Goal: Task Accomplishment & Management: Use online tool/utility

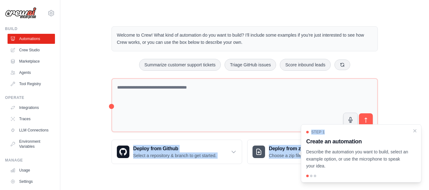
drag, startPoint x: 391, startPoint y: 128, endPoint x: 379, endPoint y: 97, distance: 33.3
click at [379, 97] on div "Welcome to Crew! What kind of automation do you want to build? I'll include som…" at bounding box center [244, 95] width 281 height 158
click at [414, 130] on icon "Close walkthrough" at bounding box center [414, 130] width 3 height 3
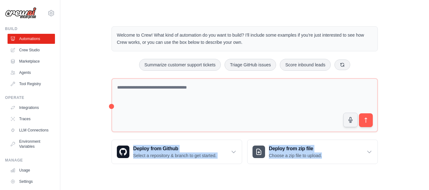
click at [407, 114] on div "Welcome to Crew! What kind of automation do you want to build? I'll include som…" at bounding box center [244, 95] width 348 height 158
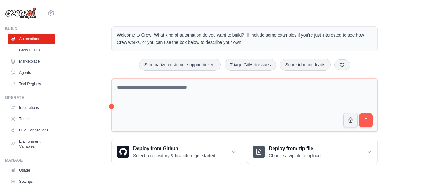
click at [274, 8] on main "Welcome to Crew! What kind of automation do you want to build? I'll include som…" at bounding box center [244, 90] width 368 height 181
click at [31, 131] on link "LLM Connections" at bounding box center [31, 130] width 47 height 10
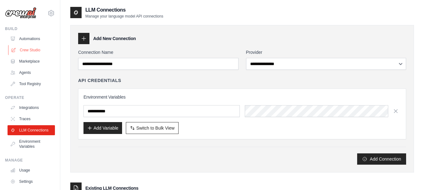
click at [23, 51] on link "Crew Studio" at bounding box center [31, 50] width 47 height 10
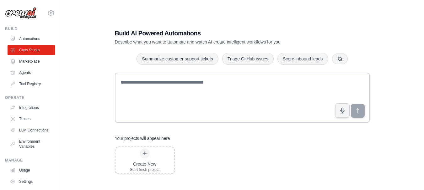
scroll to position [13, 0]
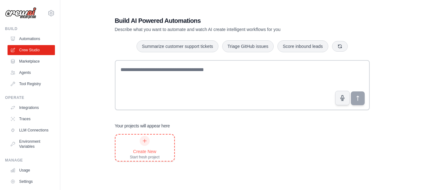
click at [151, 146] on div "Create New Start fresh project" at bounding box center [145, 148] width 30 height 24
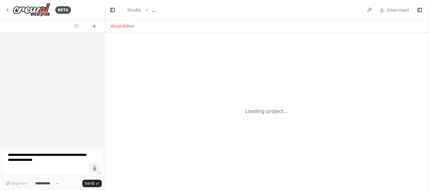
select select "****"
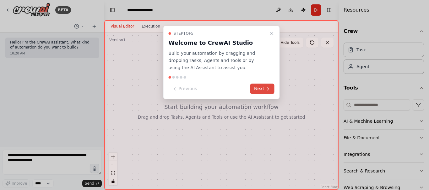
click at [263, 90] on button "Next" at bounding box center [262, 89] width 24 height 10
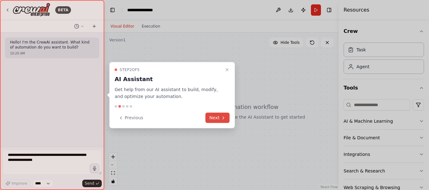
click at [221, 118] on icon at bounding box center [223, 117] width 5 height 5
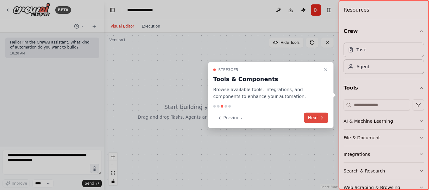
click at [318, 117] on button "Next" at bounding box center [316, 118] width 24 height 10
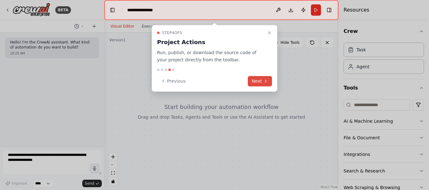
click at [260, 83] on button "Next" at bounding box center [260, 81] width 24 height 10
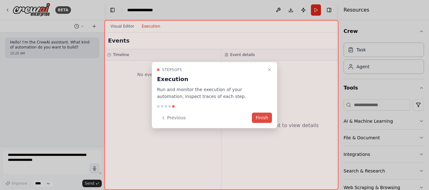
click at [263, 117] on button "Finish" at bounding box center [262, 118] width 20 height 10
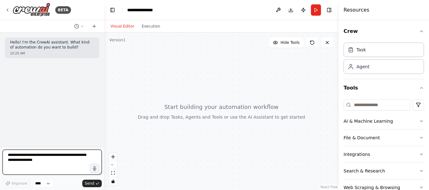
click at [69, 160] on textarea at bounding box center [52, 162] width 99 height 25
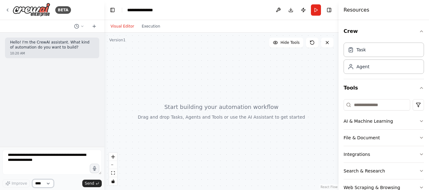
click at [49, 186] on select "****" at bounding box center [42, 184] width 21 height 8
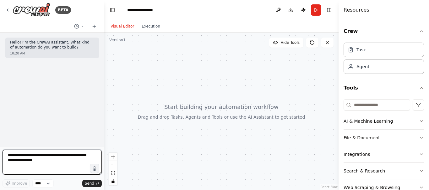
click at [57, 172] on textarea at bounding box center [52, 162] width 99 height 25
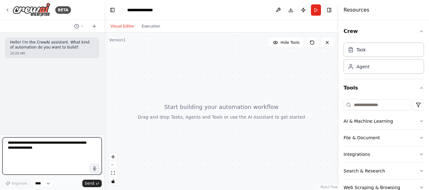
drag, startPoint x: 101, startPoint y: 174, endPoint x: 109, endPoint y: 186, distance: 14.4
click at [109, 186] on div "**********" at bounding box center [214, 95] width 429 height 190
click at [64, 158] on textarea at bounding box center [52, 156] width 99 height 37
type textarea "**********"
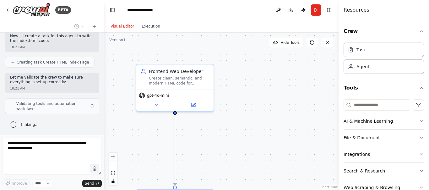
scroll to position [223, 0]
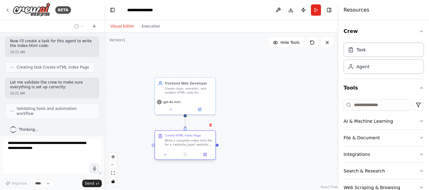
drag, startPoint x: 200, startPoint y: 185, endPoint x: 202, endPoint y: 138, distance: 47.4
click at [202, 138] on div "Create HTML Index Page Write a complete index.html file for a {website_type} we…" at bounding box center [189, 140] width 48 height 13
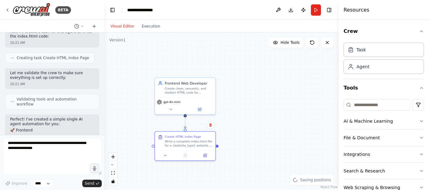
click at [268, 139] on div ".deletable-edge-delete-btn { width: 20px; height: 20px; border: 0px solid #ffff…" at bounding box center [221, 112] width 234 height 158
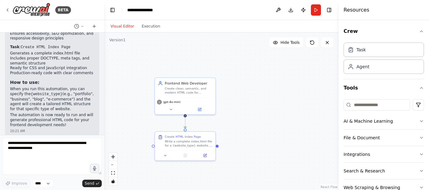
scroll to position [361, 0]
click at [313, 10] on button "Run" at bounding box center [316, 9] width 10 height 11
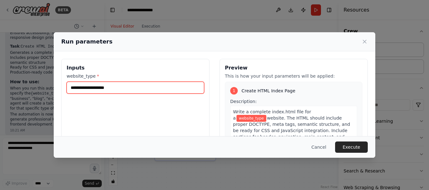
click at [122, 87] on input "website_type *" at bounding box center [135, 88] width 137 height 12
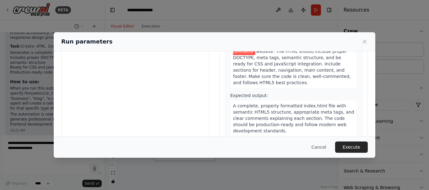
scroll to position [73, 0]
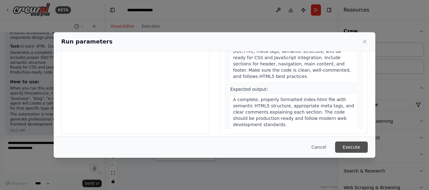
type input "**********"
click at [354, 150] on button "Execute" at bounding box center [351, 147] width 33 height 11
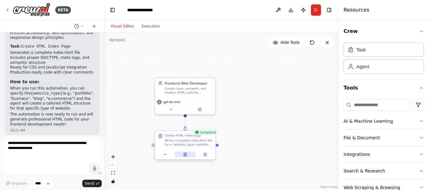
click at [188, 156] on button at bounding box center [185, 155] width 21 height 6
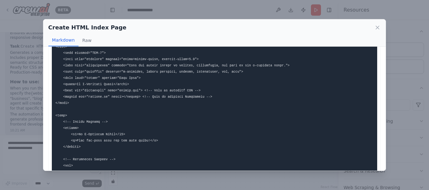
scroll to position [0, 0]
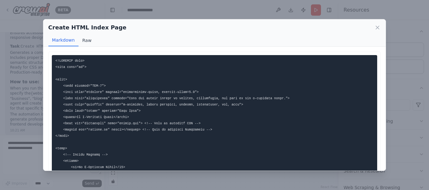
click at [84, 42] on button "Raw" at bounding box center [86, 41] width 17 height 12
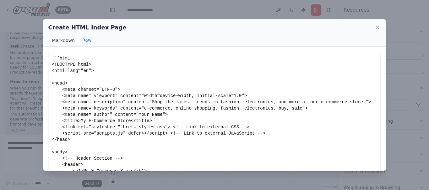
click at [62, 43] on button "Markdown" at bounding box center [63, 41] width 30 height 12
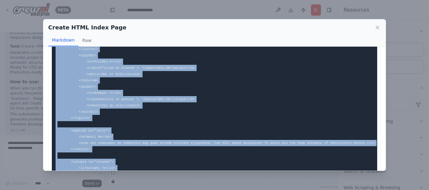
scroll to position [396, 0]
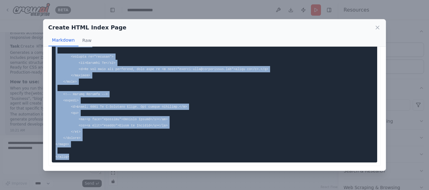
drag, startPoint x: 55, startPoint y: 60, endPoint x: 140, endPoint y: 156, distance: 127.8
copy code "<!DOCTYPE html> <html lang="en"> <head> <meta charset="UTF-8"> <meta name="view…"
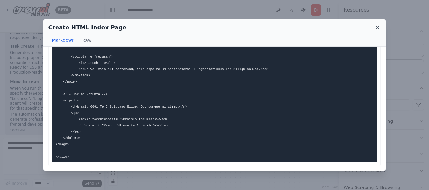
click at [378, 29] on icon at bounding box center [376, 27] width 3 height 3
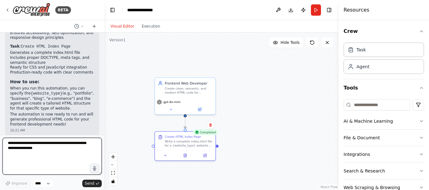
click at [56, 154] on textarea at bounding box center [52, 156] width 99 height 37
type textarea "**********"
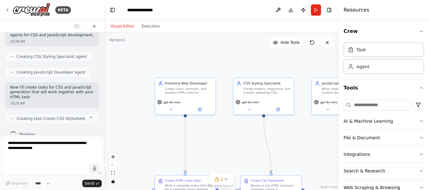
scroll to position [538, 0]
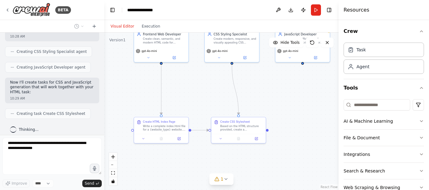
drag, startPoint x: 215, startPoint y: 127, endPoint x: 187, endPoint y: 72, distance: 61.9
click at [187, 72] on div ".deletable-edge-delete-btn { width: 20px; height: 20px; border: 0px solid #ffff…" at bounding box center [221, 112] width 234 height 158
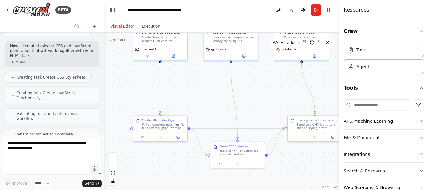
scroll to position [595, 0]
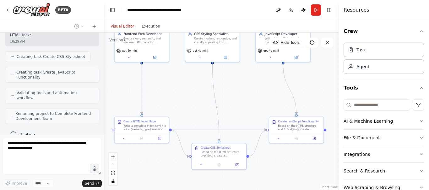
drag, startPoint x: 256, startPoint y: 85, endPoint x: 237, endPoint y: 87, distance: 18.6
click at [237, 87] on div ".deletable-edge-delete-btn { width: 20px; height: 20px; border: 0px solid #ffff…" at bounding box center [221, 112] width 234 height 158
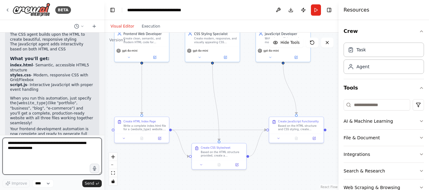
scroll to position [829, 0]
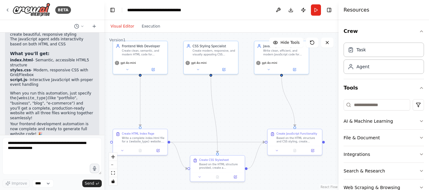
drag, startPoint x: 263, startPoint y: 86, endPoint x: 262, endPoint y: 98, distance: 11.9
click at [262, 98] on div ".deletable-edge-delete-btn { width: 20px; height: 20px; border: 0px solid #ffff…" at bounding box center [221, 112] width 234 height 158
click at [317, 11] on button "Run" at bounding box center [316, 9] width 10 height 11
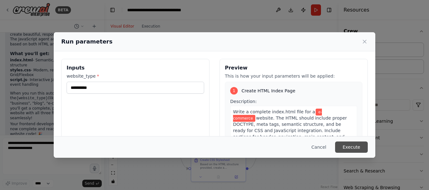
click at [359, 147] on button "Execute" at bounding box center [351, 147] width 33 height 11
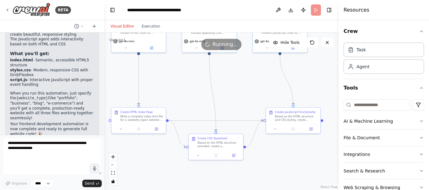
drag, startPoint x: 333, startPoint y: 104, endPoint x: 330, endPoint y: 82, distance: 22.1
click at [330, 82] on div ".deletable-edge-delete-btn { width: 20px; height: 20px; border: 0px solid #ffff…" at bounding box center [221, 112] width 234 height 158
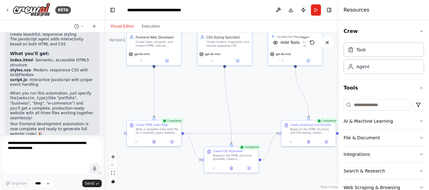
drag, startPoint x: 316, startPoint y: 163, endPoint x: 331, endPoint y: 176, distance: 20.2
click at [331, 176] on div ".deletable-edge-delete-btn { width: 20px; height: 20px; border: 0px solid #ffff…" at bounding box center [221, 112] width 234 height 158
click at [154, 142] on icon at bounding box center [153, 142] width 1 height 0
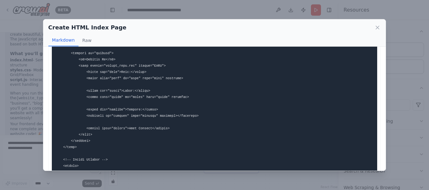
scroll to position [478, 0]
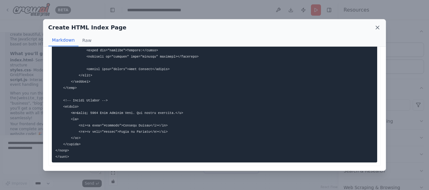
click at [376, 27] on icon at bounding box center [377, 27] width 6 height 6
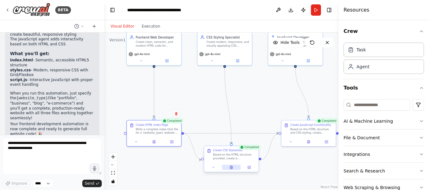
click at [231, 168] on icon at bounding box center [231, 168] width 1 height 0
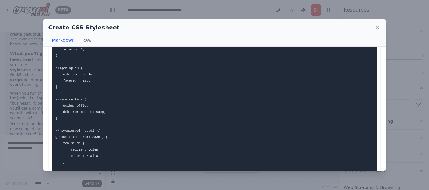
scroll to position [961, 0]
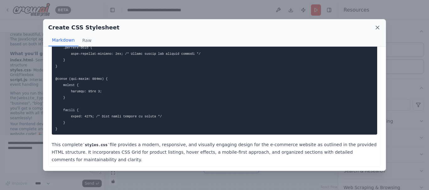
click at [375, 27] on icon at bounding box center [377, 27] width 6 height 6
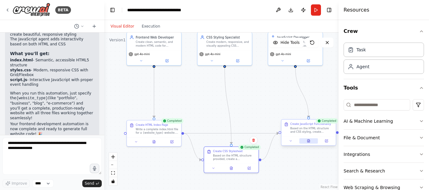
click at [308, 143] on icon at bounding box center [308, 141] width 3 height 3
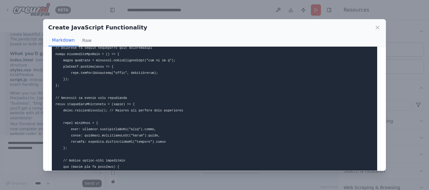
scroll to position [0, 0]
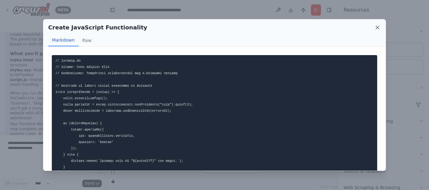
click at [377, 29] on icon at bounding box center [377, 27] width 6 height 6
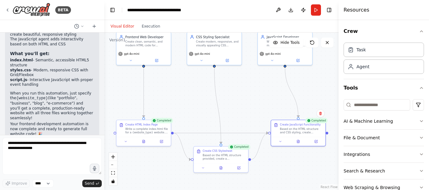
drag, startPoint x: 286, startPoint y: 165, endPoint x: 276, endPoint y: 165, distance: 10.4
click at [276, 165] on div ".deletable-edge-delete-btn { width: 20px; height: 20px; border: 0px solid #ffff…" at bounding box center [221, 112] width 234 height 158
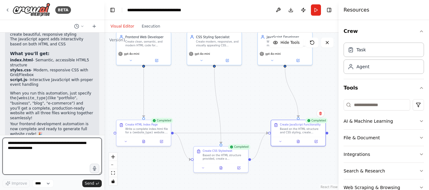
click at [41, 151] on textarea at bounding box center [52, 156] width 99 height 37
click at [8, 143] on textarea "**********" at bounding box center [52, 156] width 99 height 37
click at [59, 154] on textarea "**********" at bounding box center [52, 156] width 99 height 37
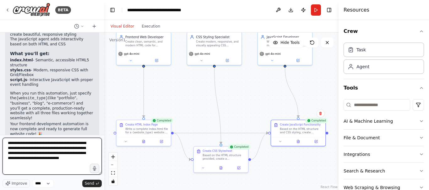
click at [81, 160] on textarea "**********" at bounding box center [52, 156] width 99 height 37
type textarea "**********"
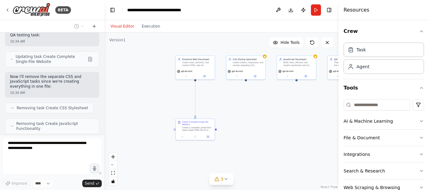
scroll to position [1160, 0]
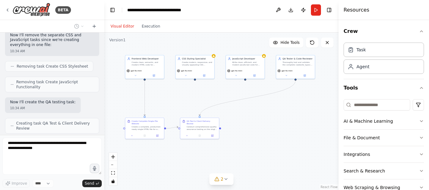
drag, startPoint x: 325, startPoint y: 116, endPoint x: 272, endPoint y: 115, distance: 53.0
click at [273, 115] on div ".deletable-edge-delete-btn { width: 20px; height: 20px; border: 0px solid #ffff…" at bounding box center [221, 112] width 234 height 158
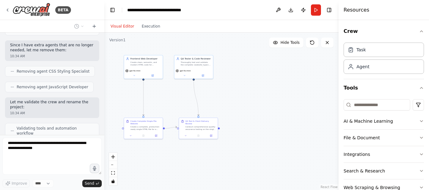
scroll to position [1279, 0]
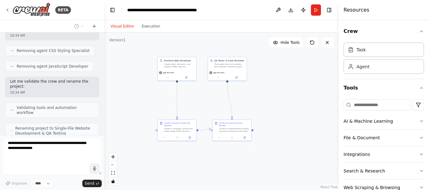
drag, startPoint x: 272, startPoint y: 115, endPoint x: 306, endPoint y: 117, distance: 33.9
click at [306, 117] on div ".deletable-edge-delete-btn { width: 20px; height: 20px; border: 0px solid #ffff…" at bounding box center [221, 112] width 234 height 158
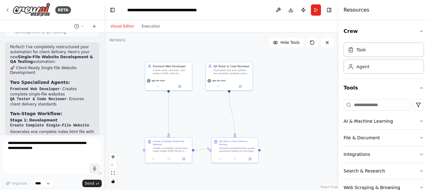
drag, startPoint x: 230, startPoint y: 151, endPoint x: 232, endPoint y: 181, distance: 30.5
click at [232, 181] on div ".deletable-edge-delete-btn { width: 20px; height: 20px; border: 0px solid #ffff…" at bounding box center [221, 112] width 234 height 158
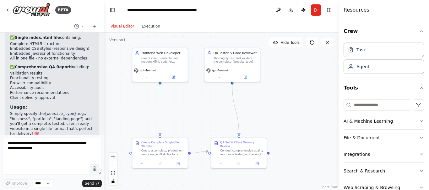
scroll to position [1570, 0]
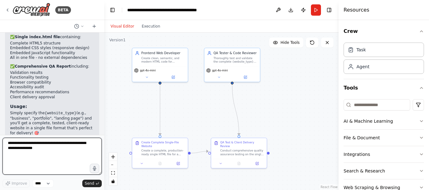
click at [47, 155] on textarea at bounding box center [52, 156] width 99 height 37
type textarea "**********"
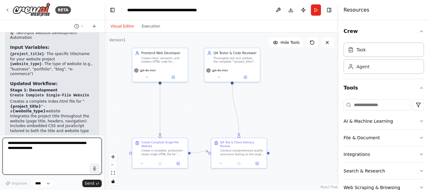
scroll to position [2050, 0]
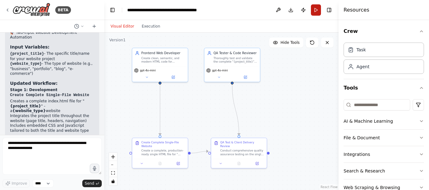
click at [316, 10] on button "Run" at bounding box center [316, 9] width 10 height 11
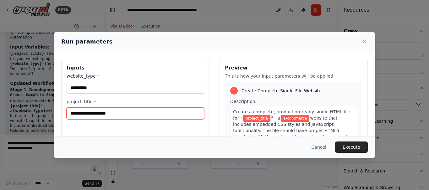
click at [112, 113] on input "project_title *" at bounding box center [135, 114] width 137 height 12
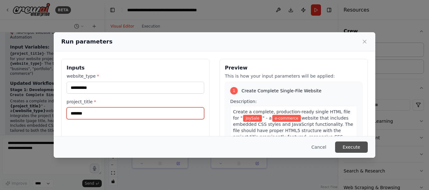
type input "*******"
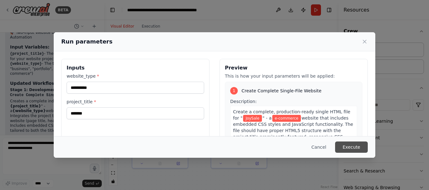
click at [350, 148] on button "Execute" at bounding box center [351, 147] width 33 height 11
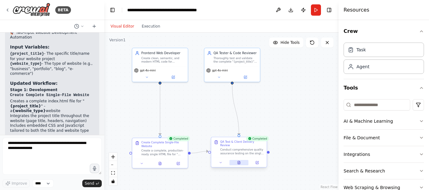
click at [238, 162] on icon at bounding box center [238, 163] width 3 height 3
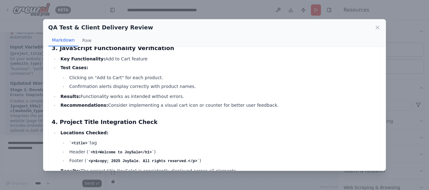
scroll to position [0, 0]
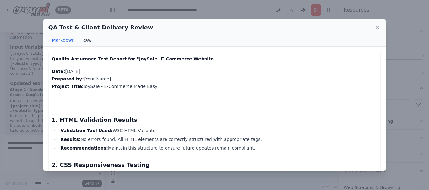
click at [81, 39] on button "Raw" at bounding box center [86, 41] width 17 height 12
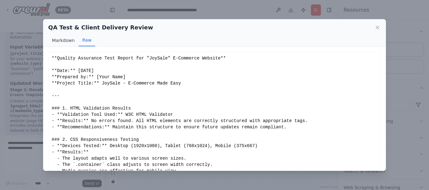
click at [67, 42] on button "Markdown" at bounding box center [63, 41] width 30 height 12
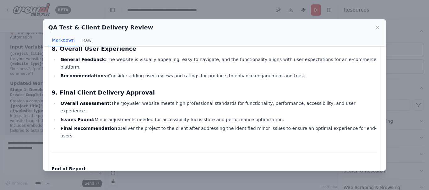
scroll to position [571, 0]
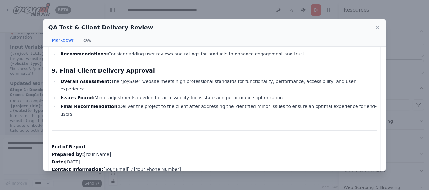
click at [397, 87] on div "QA Test & Client Delivery Review Markdown Raw Quality Assurance Test Report for…" at bounding box center [214, 95] width 429 height 190
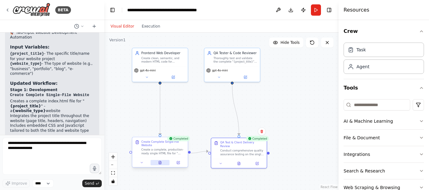
click at [160, 164] on icon at bounding box center [160, 163] width 3 height 3
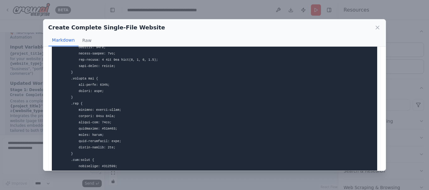
scroll to position [0, 0]
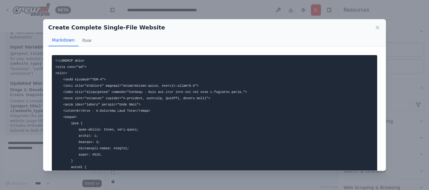
click at [395, 99] on div "Create Complete Single-File Website Markdown Raw ... Show more Not valid JSON" at bounding box center [214, 95] width 429 height 190
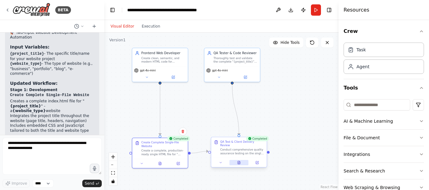
click at [239, 162] on icon at bounding box center [239, 162] width 1 height 1
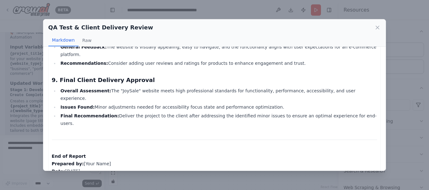
scroll to position [571, 0]
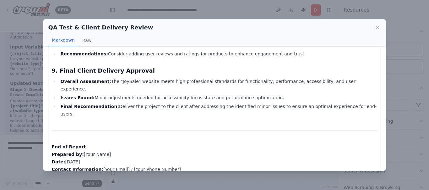
click at [399, 28] on div "QA Test & Client Delivery Review Markdown Raw Quality Assurance Test Report for…" at bounding box center [214, 95] width 429 height 190
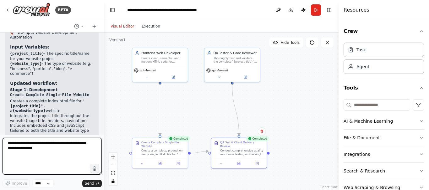
click at [67, 151] on textarea at bounding box center [52, 156] width 99 height 37
click at [67, 156] on textarea "**********" at bounding box center [52, 156] width 99 height 37
type textarea "**********"
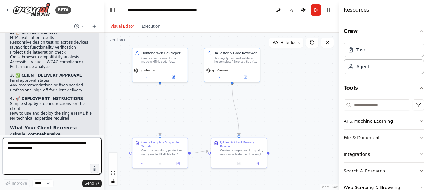
scroll to position [2552, 0]
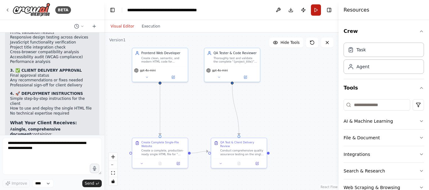
click at [313, 8] on button "Run" at bounding box center [316, 9] width 10 height 11
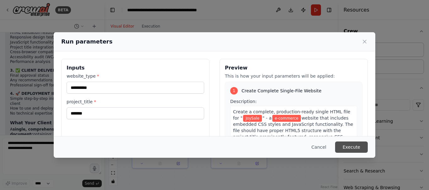
click at [352, 149] on button "Execute" at bounding box center [351, 147] width 33 height 11
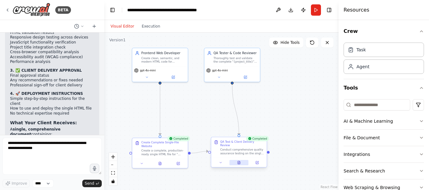
click at [239, 162] on icon at bounding box center [238, 163] width 3 height 3
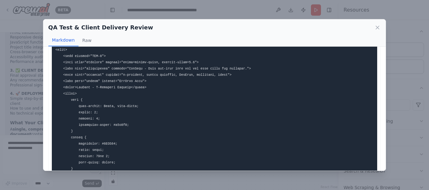
scroll to position [0, 0]
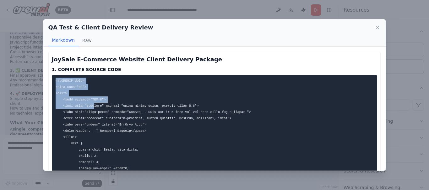
drag, startPoint x: 56, startPoint y: 80, endPoint x: 92, endPoint y: 103, distance: 42.5
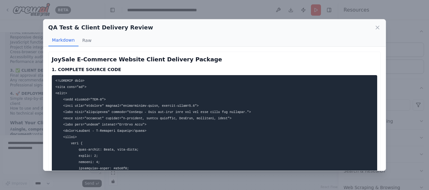
click at [33, 174] on div "QA Test & Client Delivery Review Markdown Raw JoySale E-Commerce Website Client…" at bounding box center [214, 95] width 429 height 190
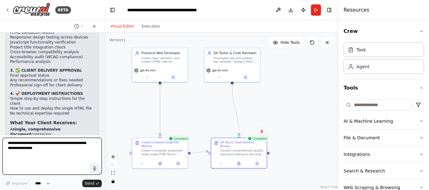
click at [41, 148] on textarea at bounding box center [52, 156] width 99 height 37
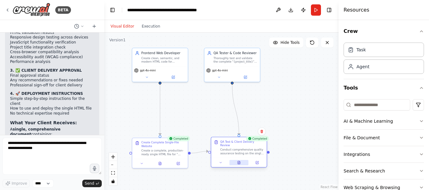
click at [239, 162] on icon at bounding box center [238, 163] width 3 height 3
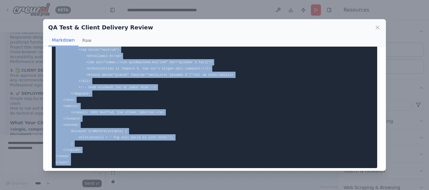
scroll to position [704, 0]
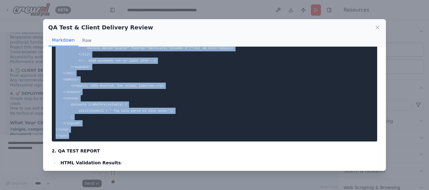
drag, startPoint x: 56, startPoint y: 80, endPoint x: 168, endPoint y: 143, distance: 129.1
copy code "<!DOCTYPE html> <html lang="en"> <head> <meta charset="UTF-8"> <meta name="view…"
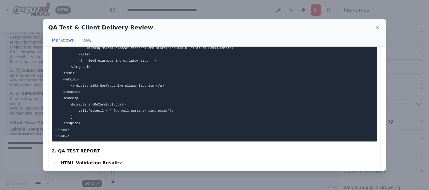
click at [235, 8] on div "QA Test & Client Delivery Review Markdown Raw JoySale E-Commerce Website Client…" at bounding box center [214, 95] width 429 height 190
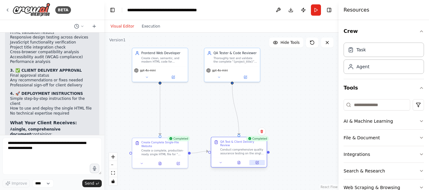
click at [259, 160] on button at bounding box center [256, 162] width 15 height 5
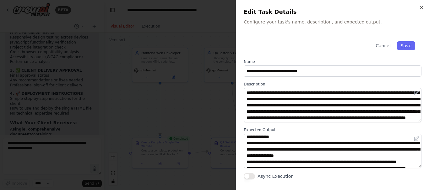
scroll to position [21, 0]
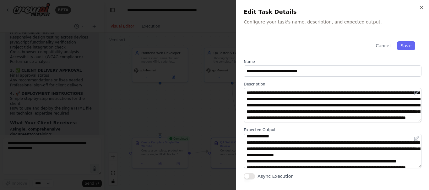
click at [248, 176] on button "Async Execution" at bounding box center [248, 176] width 11 height 6
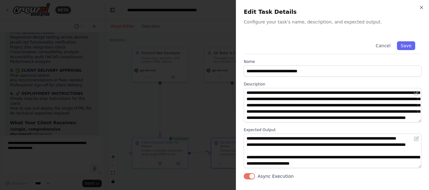
scroll to position [63, 0]
click at [402, 44] on button "Save" at bounding box center [406, 45] width 18 height 9
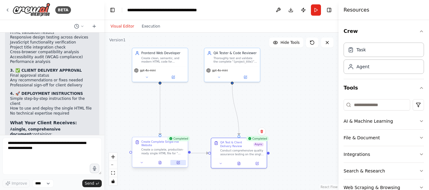
click at [176, 162] on icon at bounding box center [177, 162] width 3 height 3
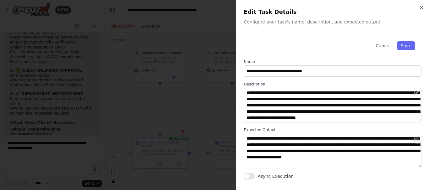
click at [247, 177] on button "Async Execution" at bounding box center [248, 176] width 11 height 6
click at [405, 44] on button "Save" at bounding box center [406, 45] width 18 height 9
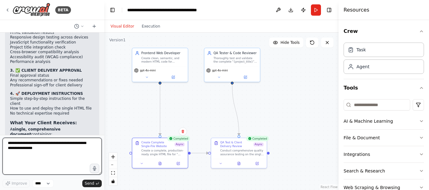
click at [58, 154] on textarea at bounding box center [52, 156] width 99 height 37
type textarea "**********"
click at [77, 154] on textarea "**********" at bounding box center [52, 156] width 99 height 37
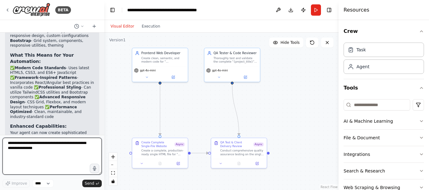
scroll to position [2983, 0]
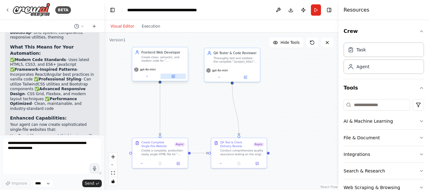
click at [177, 77] on button at bounding box center [172, 76] width 25 height 5
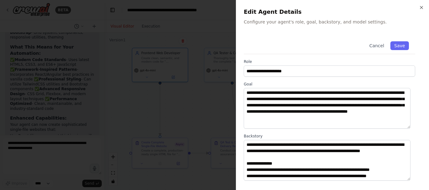
scroll to position [8, 0]
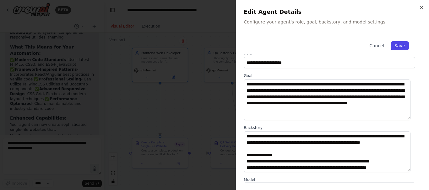
click at [397, 47] on button "Save" at bounding box center [399, 45] width 18 height 9
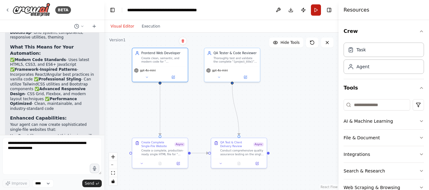
click at [315, 10] on button "Run" at bounding box center [316, 9] width 10 height 11
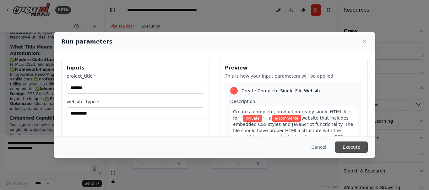
click at [350, 147] on button "Execute" at bounding box center [351, 147] width 33 height 11
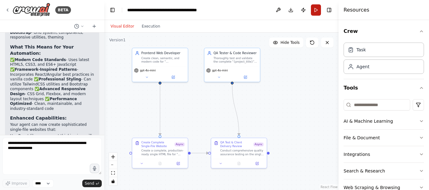
click at [315, 12] on button "Run" at bounding box center [316, 9] width 10 height 11
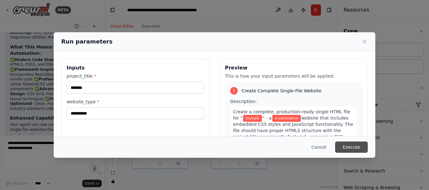
click at [357, 145] on button "Execute" at bounding box center [351, 147] width 33 height 11
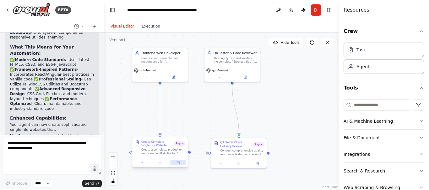
click at [180, 163] on button at bounding box center [177, 162] width 15 height 5
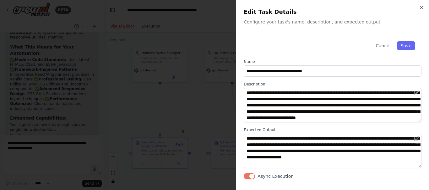
click at [251, 175] on button "Async Execution" at bounding box center [248, 176] width 11 height 6
click at [408, 44] on button "Save" at bounding box center [406, 45] width 18 height 9
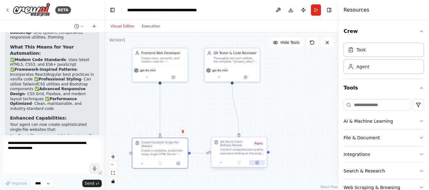
click at [256, 164] on icon at bounding box center [256, 163] width 3 height 3
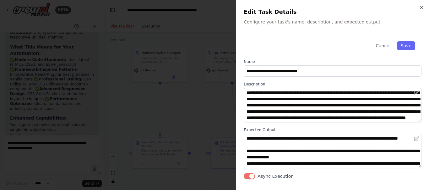
click at [248, 178] on button "Async Execution" at bounding box center [248, 176] width 11 height 6
click at [405, 46] on button "Save" at bounding box center [406, 45] width 18 height 9
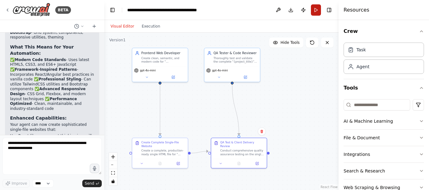
click at [316, 6] on button "Run" at bounding box center [316, 9] width 10 height 11
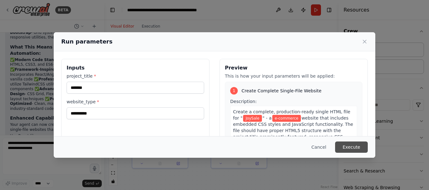
click at [351, 149] on button "Execute" at bounding box center [351, 147] width 33 height 11
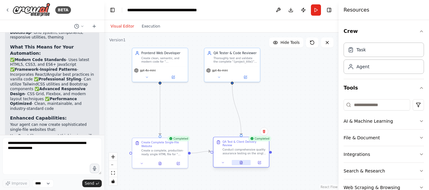
click at [241, 160] on button at bounding box center [241, 162] width 19 height 5
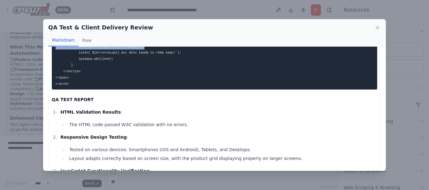
scroll to position [928, 0]
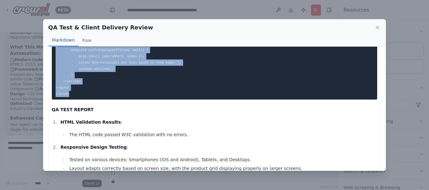
drag, startPoint x: 56, startPoint y: 75, endPoint x: 135, endPoint y: 103, distance: 84.2
copy code "<!DOCTYPE html> <html lang="en"> <head> <meta charset="UTF-8"> <meta name="view…"
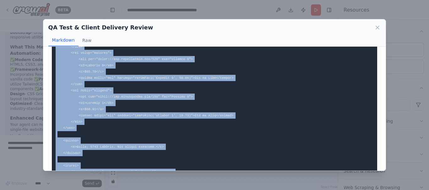
scroll to position [779, 0]
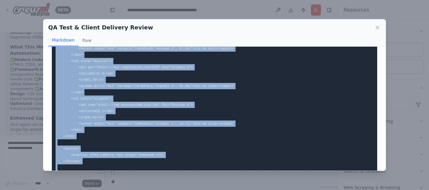
click at [405, 51] on div "QA Test & Client Delivery Review Markdown Raw COMPLETE SOURCE CODE QA TEST REPO…" at bounding box center [214, 95] width 429 height 190
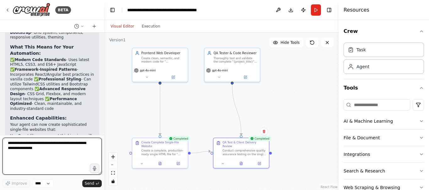
click at [52, 154] on textarea at bounding box center [52, 156] width 99 height 37
click at [18, 142] on textarea "**********" at bounding box center [52, 156] width 99 height 37
click at [52, 150] on textarea "**********" at bounding box center [52, 156] width 99 height 37
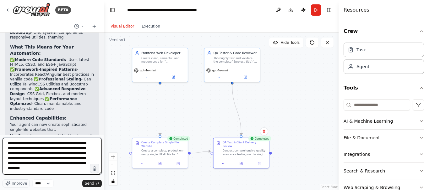
type textarea "**********"
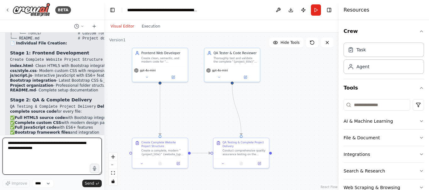
scroll to position [3495, 0]
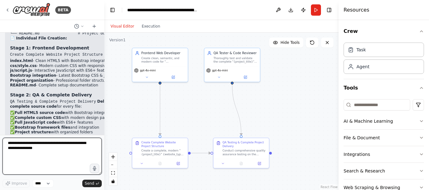
click at [47, 148] on textarea at bounding box center [52, 156] width 99 height 37
type textarea "**********"
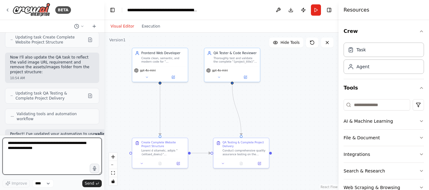
scroll to position [3789, 0]
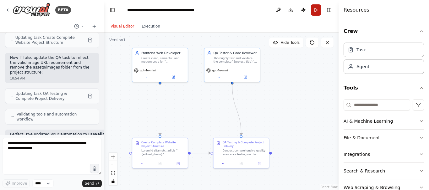
click at [316, 6] on button "Run" at bounding box center [316, 9] width 10 height 11
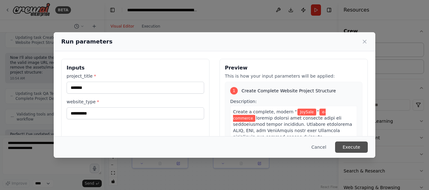
click at [358, 147] on button "Execute" at bounding box center [351, 147] width 33 height 11
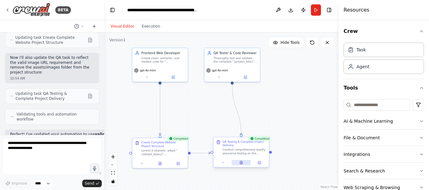
click at [240, 163] on icon at bounding box center [240, 163] width 1 height 0
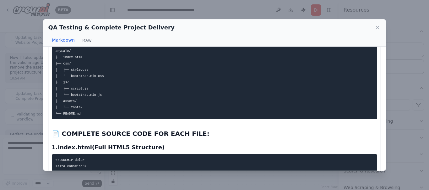
scroll to position [0, 0]
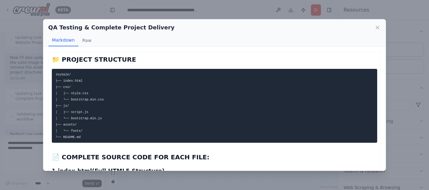
click at [60, 73] on code "JoySale/ ├── index.html ├── css/ │ ├── style.css │ └── bootstrap.min.css ├── js…" at bounding box center [80, 106] width 48 height 67
copy code "JoySale"
click at [131, 57] on h2 "📁 PROJECT STRUCTURE" at bounding box center [214, 59] width 325 height 9
click at [62, 74] on code "JoySale/ ├── index.html ├── css/ │ ├── style.css │ └── bootstrap.min.css ├── js…" at bounding box center [80, 106] width 48 height 67
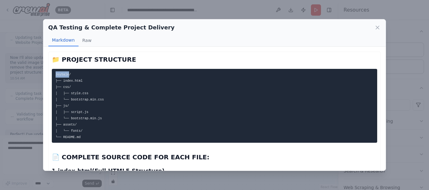
click at [62, 74] on code "JoySale/ ├── index.html ├── css/ │ ├── style.css │ └── bootstrap.min.css ├── js…" at bounding box center [80, 106] width 48 height 67
copy code "JoySale"
click at [66, 88] on code "JoySale/ ├── index.html ├── css/ │ ├── style.css │ └── bootstrap.min.css ├── js…" at bounding box center [80, 106] width 48 height 67
copy code "css"
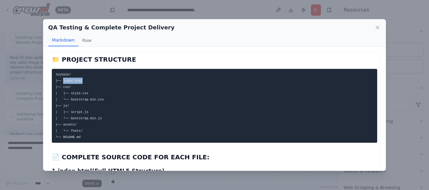
drag, startPoint x: 81, startPoint y: 81, endPoint x: 63, endPoint y: 84, distance: 17.8
click at [63, 84] on pre "JoySale/ ├── index.html ├── css/ │ ├── style.css │ └── bootstrap.min.css ├── js…" at bounding box center [214, 106] width 325 height 74
copy code "index.html"
drag, startPoint x: 69, startPoint y: 93, endPoint x: 88, endPoint y: 93, distance: 19.1
click at [88, 93] on pre "JoySale/ ├── index.html ├── css/ │ ├── style.css │ └── bootstrap.min.css ├── js…" at bounding box center [214, 106] width 325 height 74
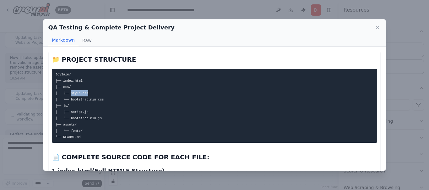
copy code "style.css"
drag, startPoint x: 103, startPoint y: 100, endPoint x: 70, endPoint y: 101, distance: 33.0
click at [70, 101] on pre "JoySale/ ├── index.html ├── css/ │ ├── style.css │ └── bootstrap.min.css ├── js…" at bounding box center [214, 106] width 325 height 74
copy code "bootstrap.min.css"
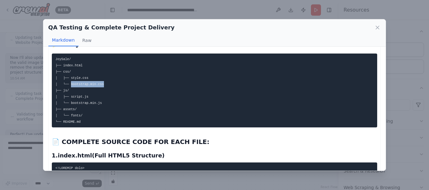
scroll to position [16, 0]
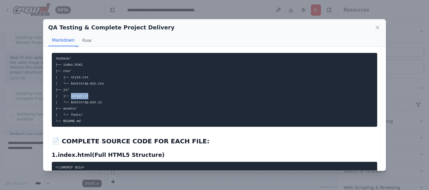
drag, startPoint x: 69, startPoint y: 97, endPoint x: 88, endPoint y: 95, distance: 18.6
click at [88, 95] on pre "JoySale/ ├── index.html ├── css/ │ ├── style.css │ └── bootstrap.min.css ├── js…" at bounding box center [214, 90] width 325 height 74
copy code "script.js"
drag, startPoint x: 69, startPoint y: 103, endPoint x: 100, endPoint y: 104, distance: 31.4
click at [100, 104] on pre "JoySale/ ├── index.html ├── css/ │ ├── style.css │ └── bootstrap.min.css ├── js…" at bounding box center [214, 90] width 325 height 74
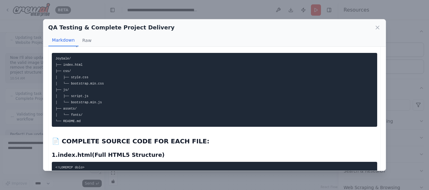
click at [72, 116] on code "JoySale/ ├── index.html ├── css/ │ ├── style.css │ └── bootstrap.min.css ├── js…" at bounding box center [80, 90] width 48 height 67
drag, startPoint x: 62, startPoint y: 122, endPoint x: 83, endPoint y: 119, distance: 21.5
click at [83, 119] on pre "JoySale/ ├── index.html ├── css/ │ ├── style.css │ └── bootstrap.min.css ├── js…" at bounding box center [214, 90] width 325 height 74
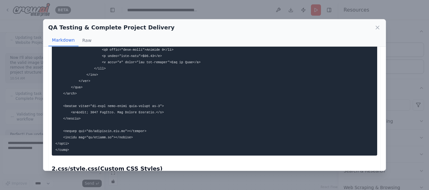
scroll to position [435, 0]
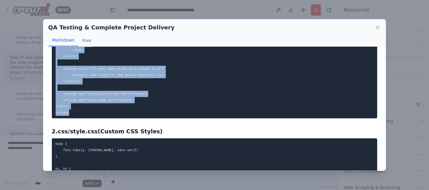
drag, startPoint x: 56, startPoint y: 73, endPoint x: 144, endPoint y: 117, distance: 99.2
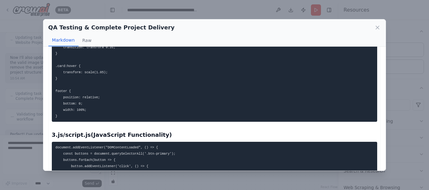
scroll to position [572, 0]
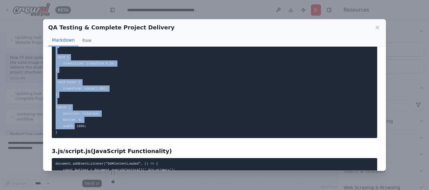
drag, startPoint x: 55, startPoint y: 74, endPoint x: 82, endPoint y: 137, distance: 67.9
click at [82, 137] on pre "body { font-family: Arial, sans-serif; } h1, h2 { margin-bottom: 20px; } .card …" at bounding box center [214, 70] width 325 height 137
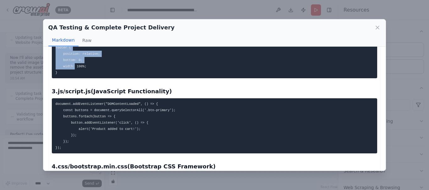
scroll to position [632, 0]
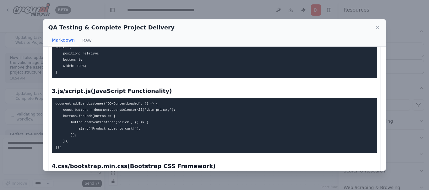
click at [207, 96] on h3 "3. js/script.js (JavaScript Functionality)" at bounding box center [214, 91] width 325 height 9
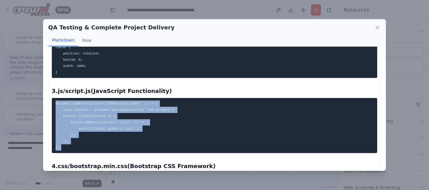
drag, startPoint x: 66, startPoint y: 152, endPoint x: 52, endPoint y: 109, distance: 45.4
click at [52, 109] on pre "document.addEventListener("DOMContentLoaded", () => { const buttons = document.…" at bounding box center [214, 125] width 325 height 55
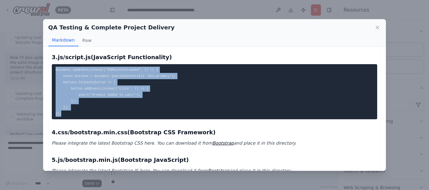
click at [240, 120] on pre "document.addEventListener("DOMContentLoaded", () => { const buttons = document.…" at bounding box center [214, 91] width 325 height 55
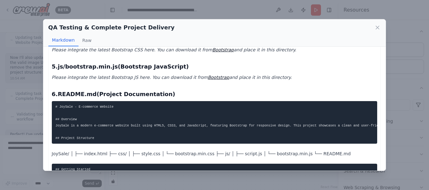
scroll to position [760, 0]
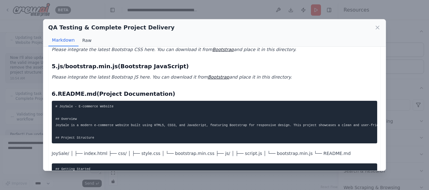
click at [82, 39] on button "Raw" at bounding box center [86, 41] width 17 height 12
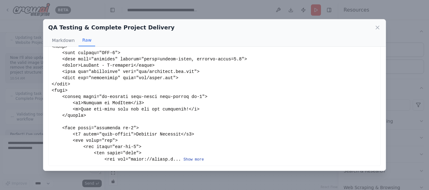
click at [184, 159] on button "Show more" at bounding box center [193, 159] width 20 height 5
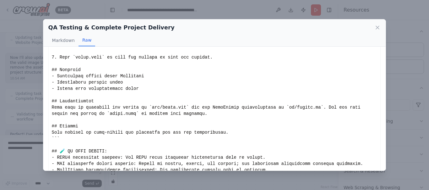
scroll to position [1103, 0]
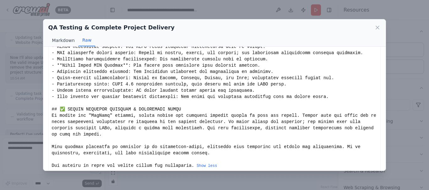
click at [61, 40] on button "Markdown" at bounding box center [63, 41] width 30 height 12
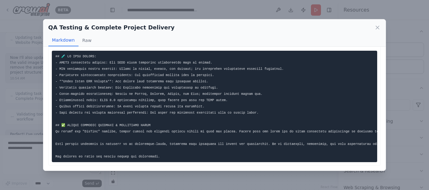
scroll to position [1100, 0]
click at [29, 166] on div "QA Testing & Complete Project Delivery Markdown Raw 📁 PROJECT STRUCTURE JoySale…" at bounding box center [214, 95] width 429 height 190
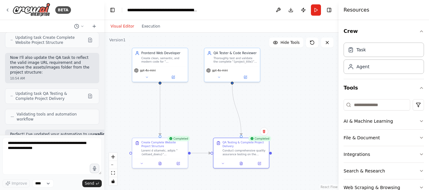
click at [295, 109] on div ".deletable-edge-delete-btn { width: 20px; height: 20px; border: 0px solid #ffff…" at bounding box center [221, 112] width 234 height 158
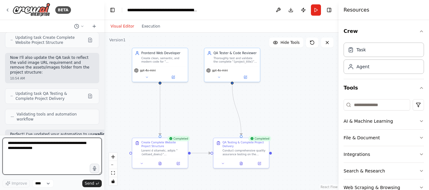
click at [52, 146] on textarea at bounding box center [52, 156] width 99 height 37
type textarea "*"
type textarea "**********"
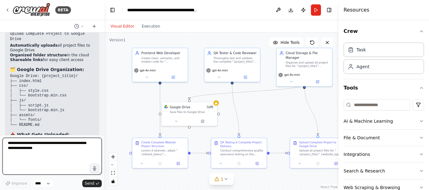
scroll to position [4517, 0]
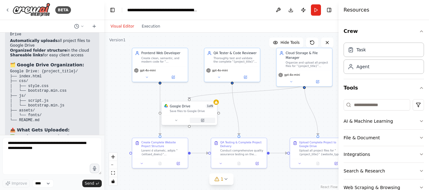
click at [203, 122] on icon at bounding box center [202, 120] width 3 height 3
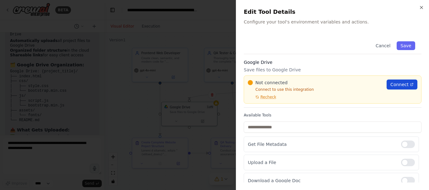
click at [400, 85] on span "Connect" at bounding box center [399, 85] width 18 height 6
click at [271, 98] on span "Recheck" at bounding box center [268, 97] width 16 height 5
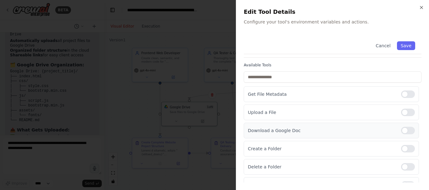
scroll to position [37, 0]
click at [404, 131] on div at bounding box center [408, 131] width 14 height 8
click at [403, 147] on div at bounding box center [408, 149] width 14 height 8
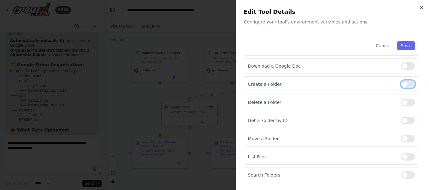
scroll to position [101, 0]
click at [405, 157] on div at bounding box center [408, 157] width 14 height 8
click at [401, 44] on button "Save" at bounding box center [406, 45] width 18 height 9
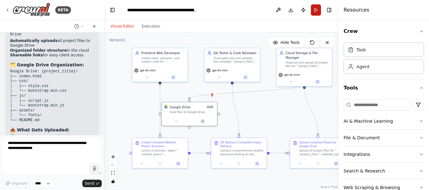
click at [315, 9] on button "Run" at bounding box center [316, 9] width 10 height 11
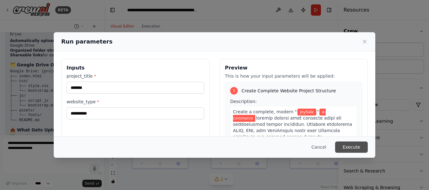
click at [347, 147] on button "Execute" at bounding box center [351, 147] width 33 height 11
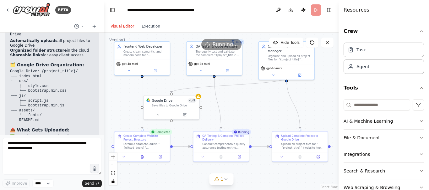
drag, startPoint x: 291, startPoint y: 121, endPoint x: 273, endPoint y: 114, distance: 19.1
click at [273, 114] on div ".deletable-edge-delete-btn { width: 20px; height: 20px; border: 0px solid #ffff…" at bounding box center [221, 112] width 234 height 158
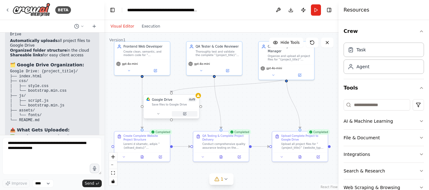
click at [185, 115] on icon at bounding box center [184, 114] width 3 height 3
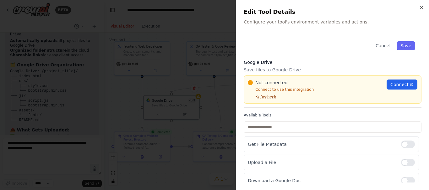
click at [266, 96] on span "Recheck" at bounding box center [268, 97] width 16 height 5
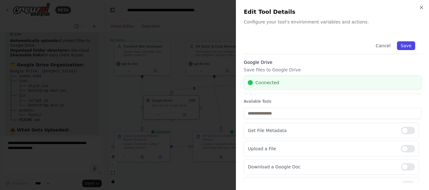
click at [403, 48] on button "Save" at bounding box center [406, 45] width 18 height 9
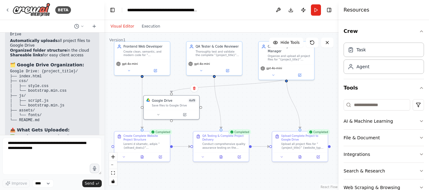
click at [255, 100] on div ".deletable-edge-delete-btn { width: 20px; height: 20px; border: 0px solid #ffff…" at bounding box center [221, 112] width 234 height 158
click at [313, 43] on icon at bounding box center [311, 42] width 5 height 5
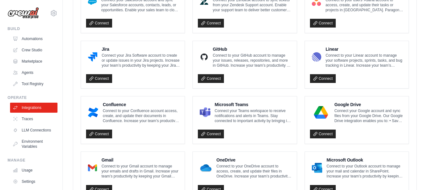
scroll to position [370, 0]
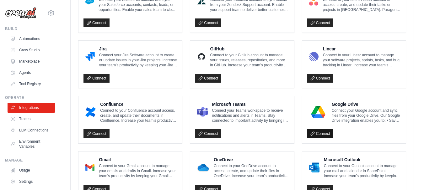
click at [313, 132] on icon at bounding box center [312, 134] width 4 height 4
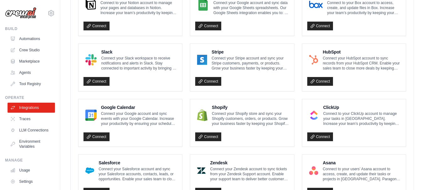
scroll to position [221, 0]
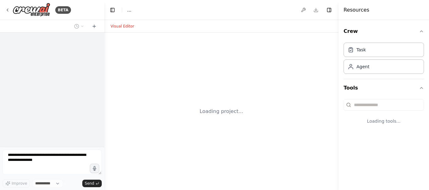
select select "****"
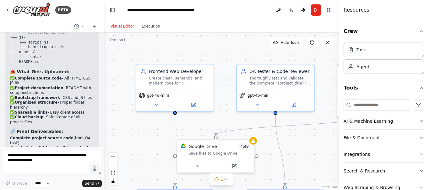
scroll to position [4505, 0]
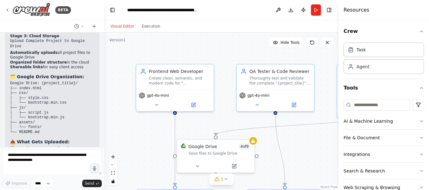
click at [305, 154] on div ".deletable-edge-delete-btn { width: 20px; height: 20px; border: 0px solid #ffff…" at bounding box center [221, 112] width 234 height 158
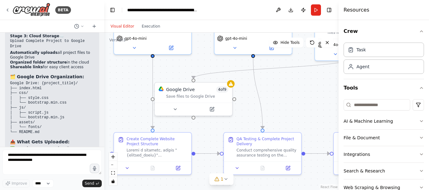
drag, startPoint x: 305, startPoint y: 154, endPoint x: 283, endPoint y: 96, distance: 62.3
click at [283, 96] on div ".deletable-edge-delete-btn { width: 20px; height: 20px; border: 0px solid #ffff…" at bounding box center [221, 112] width 234 height 158
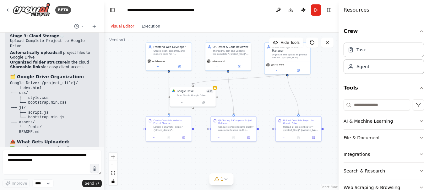
drag, startPoint x: 282, startPoint y: 104, endPoint x: 244, endPoint y: 98, distance: 37.8
click at [244, 98] on div ".deletable-edge-delete-btn { width: 20px; height: 20px; border: 0px solid #ffff…" at bounding box center [221, 112] width 234 height 158
click at [226, 178] on icon at bounding box center [225, 179] width 5 height 5
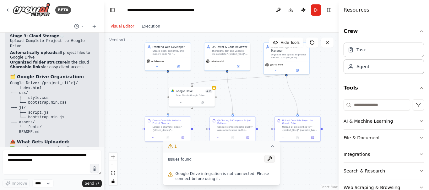
click at [271, 158] on button at bounding box center [269, 159] width 11 height 8
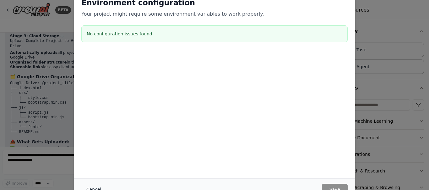
click at [90, 187] on button "Cancel" at bounding box center [93, 189] width 25 height 11
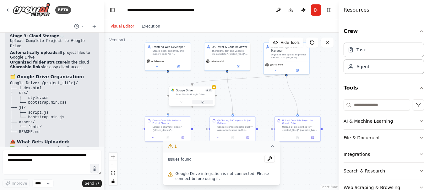
click at [204, 102] on icon at bounding box center [202, 102] width 3 height 3
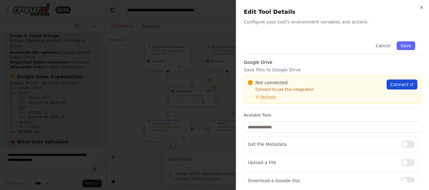
click at [398, 85] on span "Connect" at bounding box center [399, 85] width 18 height 6
click at [267, 98] on span "Recheck" at bounding box center [268, 97] width 16 height 5
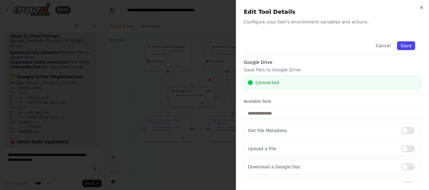
click at [404, 44] on button "Save" at bounding box center [406, 45] width 18 height 9
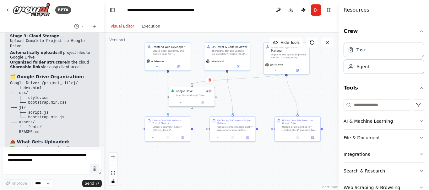
click at [260, 94] on div ".deletable-edge-delete-btn { width: 20px; height: 20px; border: 0px solid #ffff…" at bounding box center [221, 112] width 234 height 158
click at [316, 8] on button "Run" at bounding box center [316, 9] width 10 height 11
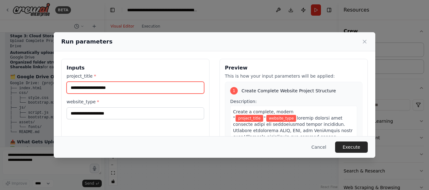
click at [120, 88] on input "project_title *" at bounding box center [135, 88] width 137 height 12
type input "*"
type input "**********"
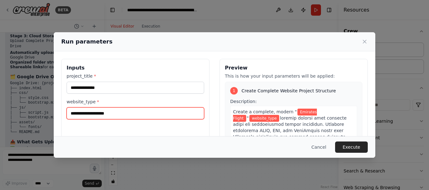
click at [118, 117] on input "website_type *" at bounding box center [135, 114] width 137 height 12
type input "********"
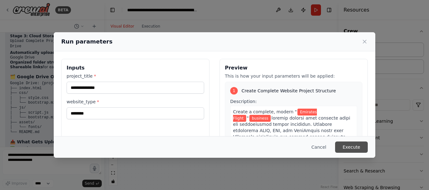
click at [356, 145] on button "Execute" at bounding box center [351, 147] width 33 height 11
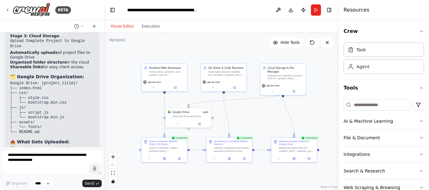
drag, startPoint x: 315, startPoint y: 86, endPoint x: 311, endPoint y: 107, distance: 21.3
click at [311, 107] on div ".deletable-edge-delete-btn { width: 20px; height: 20px; border: 0px solid #ffff…" at bounding box center [221, 112] width 234 height 158
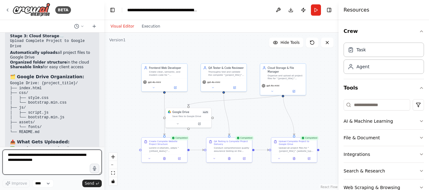
click at [51, 167] on textarea at bounding box center [52, 162] width 99 height 25
click at [40, 157] on textarea "**********" at bounding box center [52, 162] width 99 height 25
type textarea "**********"
click at [69, 167] on textarea "**********" at bounding box center [52, 162] width 99 height 25
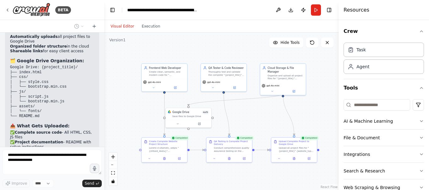
scroll to position [4552, 0]
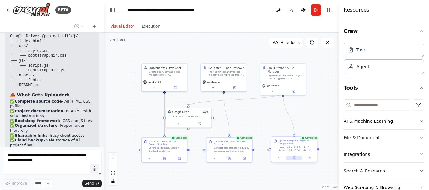
click at [291, 158] on button at bounding box center [294, 158] width 16 height 4
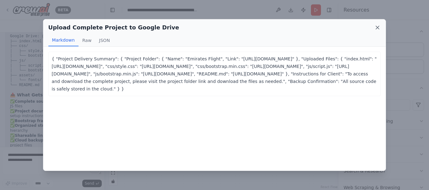
click at [378, 27] on icon at bounding box center [376, 27] width 3 height 3
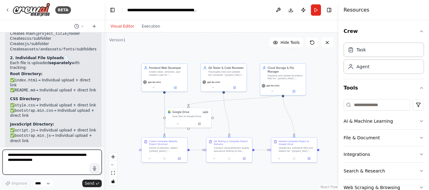
scroll to position [5065, 0]
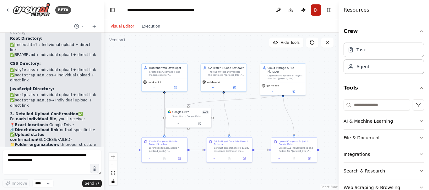
click at [315, 10] on button "Run" at bounding box center [316, 9] width 10 height 11
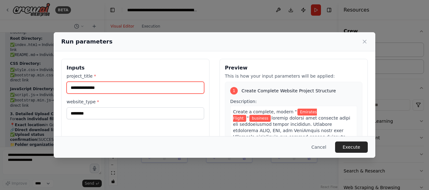
click at [112, 87] on input "**********" at bounding box center [135, 88] width 137 height 12
type input "**********"
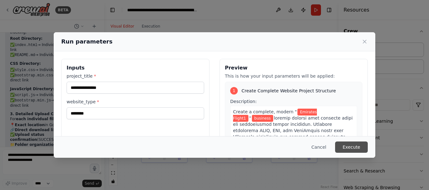
click at [355, 143] on button "Execute" at bounding box center [351, 147] width 33 height 11
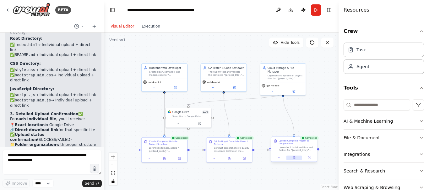
click at [295, 159] on icon at bounding box center [293, 158] width 3 height 3
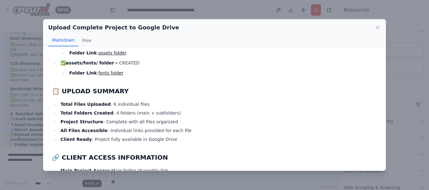
scroll to position [445, 0]
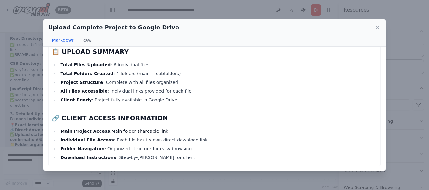
click at [391, 99] on div "Upload Complete Project to Google Drive Markdown Raw 📁 MAIN PROJECT FOLDER CREA…" at bounding box center [214, 95] width 429 height 190
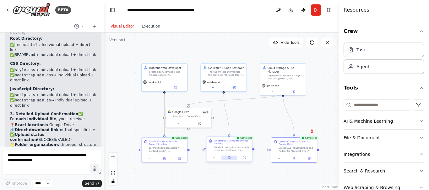
click at [228, 157] on icon at bounding box center [229, 158] width 2 height 3
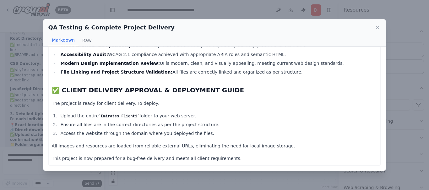
scroll to position [1379, 0]
click at [393, 15] on div "QA Testing & Complete Project Delivery Markdown Raw 📁 PROJECT STRUCTURE Emirate…" at bounding box center [214, 95] width 429 height 190
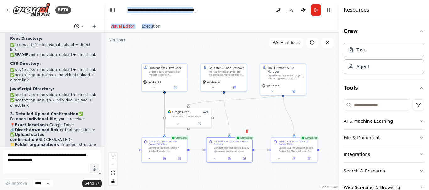
drag, startPoint x: 149, startPoint y: 21, endPoint x: 80, endPoint y: 25, distance: 69.7
click at [80, 25] on div "BETA Hello! I'm the CrewAI assistant. What kind of automation do you want to bu…" at bounding box center [214, 95] width 429 height 190
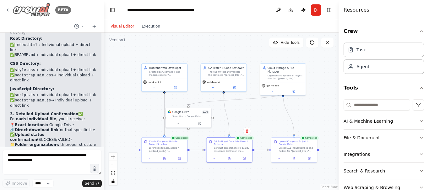
click at [6, 9] on icon at bounding box center [7, 10] width 5 height 5
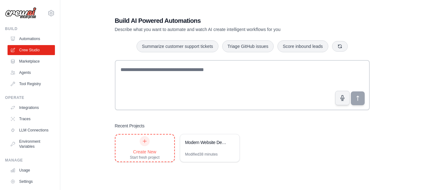
click at [150, 143] on div "Create New Start fresh project" at bounding box center [145, 148] width 30 height 24
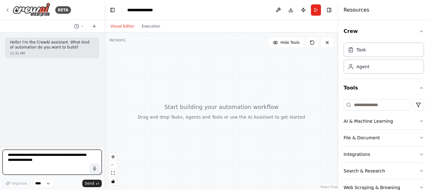
click at [66, 164] on textarea at bounding box center [52, 162] width 99 height 25
type textarea "**********"
click at [68, 164] on textarea "**********" at bounding box center [52, 162] width 99 height 25
click at [72, 162] on textarea at bounding box center [52, 162] width 99 height 25
click at [63, 153] on textarea at bounding box center [52, 162] width 99 height 25
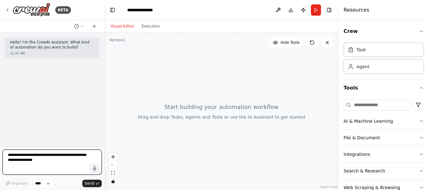
paste textarea "**********"
type textarea "**********"
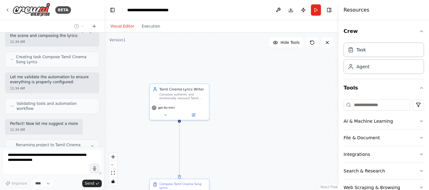
scroll to position [331, 0]
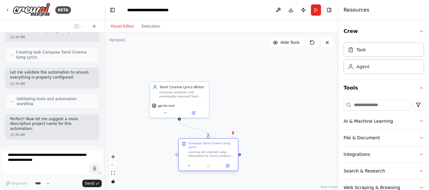
drag, startPoint x: 190, startPoint y: 184, endPoint x: 221, endPoint y: 141, distance: 53.5
click at [221, 141] on div "Compose Tamil Cinema Song Lyrics" at bounding box center [207, 150] width 59 height 22
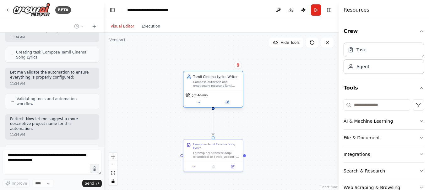
drag, startPoint x: 180, startPoint y: 88, endPoint x: 217, endPoint y: 78, distance: 38.1
click at [217, 78] on div "Tamil Cinema Lyrics Writer" at bounding box center [216, 76] width 47 height 5
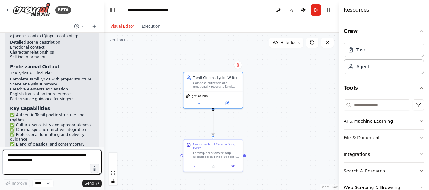
scroll to position [609, 0]
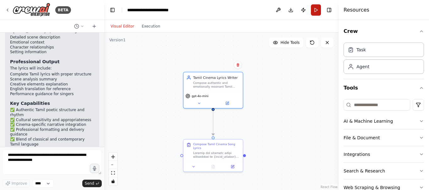
click at [314, 11] on button "Run" at bounding box center [316, 9] width 10 height 11
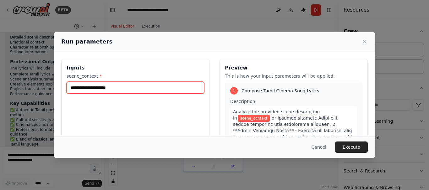
click at [123, 85] on input "scene_context *" at bounding box center [135, 88] width 137 height 12
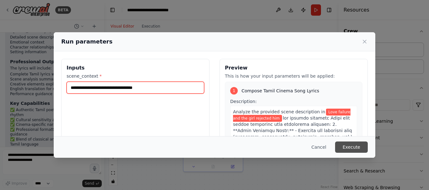
type input "**********"
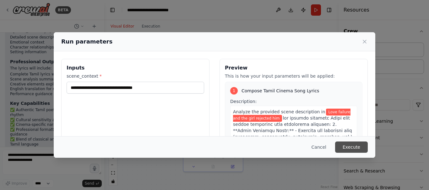
click at [345, 151] on button "Execute" at bounding box center [351, 147] width 33 height 11
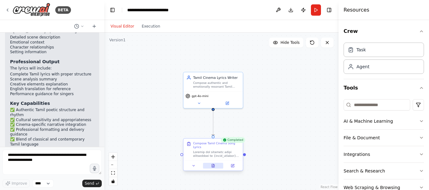
click at [212, 164] on icon at bounding box center [213, 165] width 3 height 3
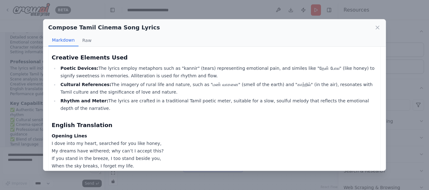
scroll to position [349, 0]
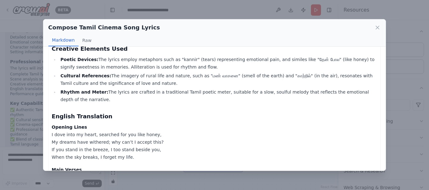
click at [398, 24] on div "Compose Tamil Cinema Song Lyrics Markdown Raw Scene Analysis Summary The emotio…" at bounding box center [214, 95] width 429 height 190
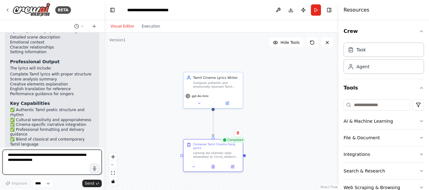
click at [69, 162] on textarea at bounding box center [52, 162] width 99 height 25
type textarea "**********"
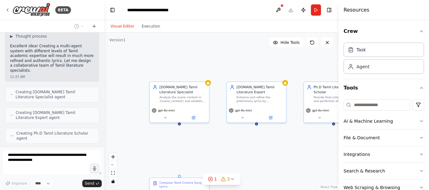
scroll to position [826, 0]
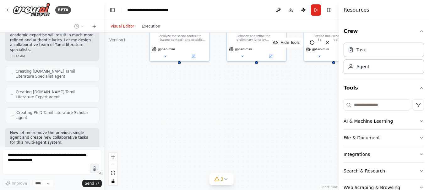
drag, startPoint x: 227, startPoint y: 140, endPoint x: 227, endPoint y: 77, distance: 62.4
click at [227, 77] on div "B.Sc Tamil Literature Specialist Analyze the scene context in {scene_context} a…" at bounding box center [221, 112] width 234 height 158
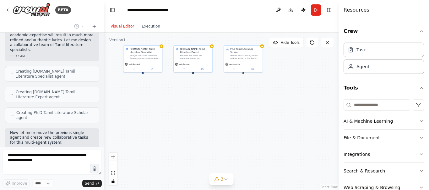
drag, startPoint x: 283, startPoint y: 99, endPoint x: 230, endPoint y: 105, distance: 53.7
click at [230, 105] on div "B.Sc Tamil Literature Specialist Analyze the scene context in {scene_context} a…" at bounding box center [221, 112] width 234 height 158
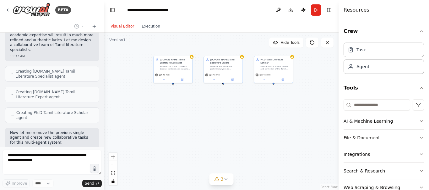
drag, startPoint x: 230, startPoint y: 105, endPoint x: 260, endPoint y: 117, distance: 32.3
click at [260, 117] on div "B.Sc Tamil Literature Specialist Analyze the scene context in {scene_context} a…" at bounding box center [221, 112] width 234 height 158
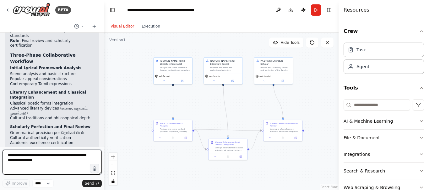
scroll to position [1301, 0]
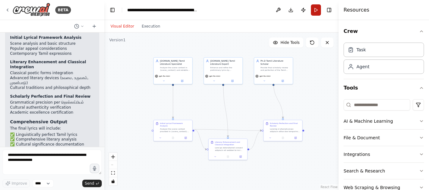
click at [315, 10] on button "Run" at bounding box center [316, 9] width 10 height 11
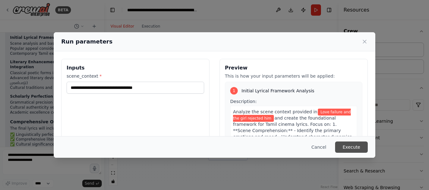
click at [357, 146] on button "Execute" at bounding box center [351, 147] width 33 height 11
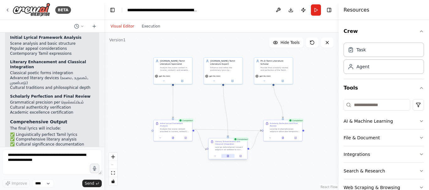
click at [228, 157] on icon at bounding box center [227, 157] width 1 height 0
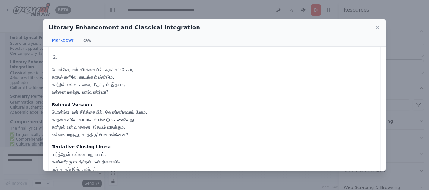
scroll to position [343, 0]
click at [377, 27] on icon at bounding box center [376, 27] width 3 height 3
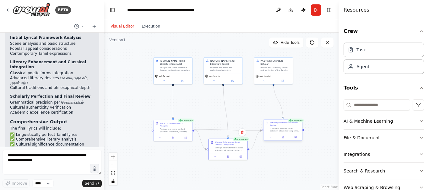
click at [284, 140] on div at bounding box center [282, 137] width 39 height 7
click at [284, 139] on button at bounding box center [282, 138] width 13 height 4
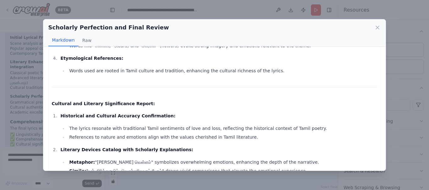
scroll to position [359, 0]
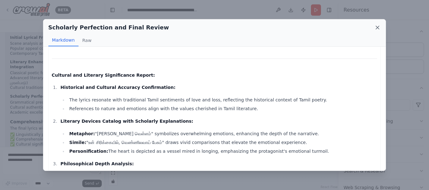
click at [378, 27] on icon at bounding box center [377, 27] width 6 height 6
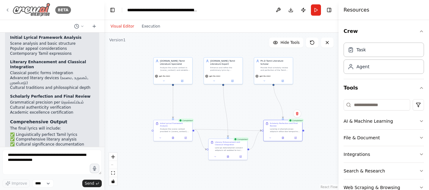
click at [8, 8] on icon at bounding box center [7, 10] width 5 height 5
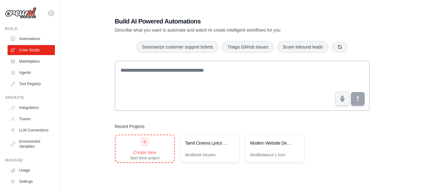
click at [147, 143] on div at bounding box center [145, 142] width 10 height 10
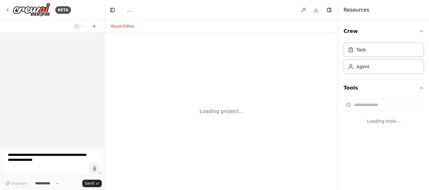
select select "****"
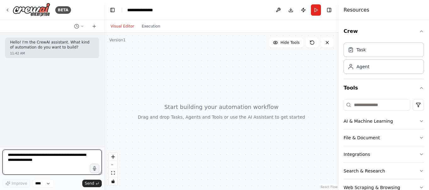
click at [59, 158] on textarea at bounding box center [52, 162] width 99 height 25
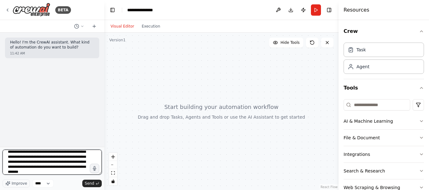
scroll to position [13, 0]
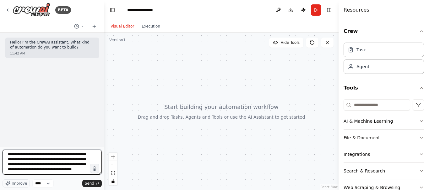
type textarea "**********"
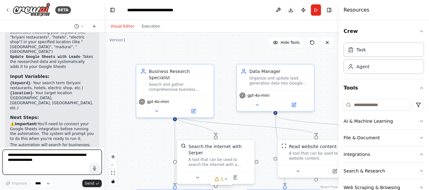
scroll to position [649, 0]
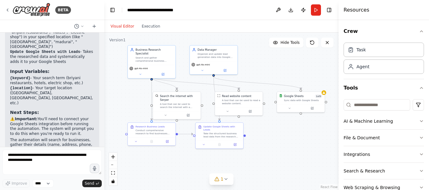
drag, startPoint x: 257, startPoint y: 107, endPoint x: 253, endPoint y: 55, distance: 51.6
click at [253, 55] on div ".deletable-edge-delete-btn { width: 20px; height: 20px; border: 0px solid #ffff…" at bounding box center [221, 112] width 234 height 158
click at [312, 109] on icon at bounding box center [312, 108] width 2 height 2
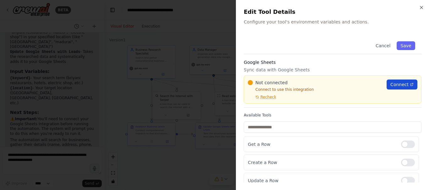
click at [395, 83] on span "Connect" at bounding box center [399, 85] width 18 height 6
click at [263, 98] on span "Recheck" at bounding box center [268, 97] width 16 height 5
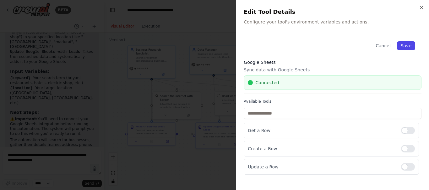
click at [408, 46] on button "Save" at bounding box center [406, 45] width 18 height 9
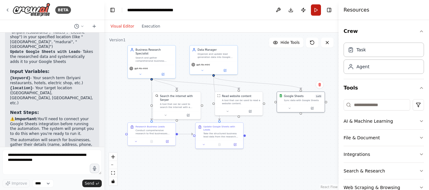
click at [316, 12] on button "Run" at bounding box center [316, 9] width 10 height 11
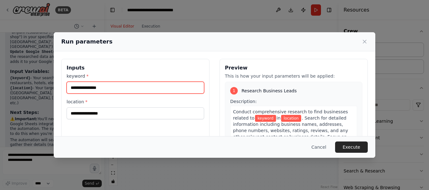
click at [113, 88] on input "keyword *" at bounding box center [135, 88] width 137 height 12
type input "******"
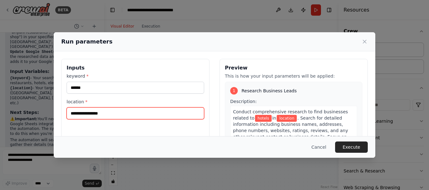
click at [105, 116] on input "location *" at bounding box center [135, 114] width 137 height 12
type input "*********"
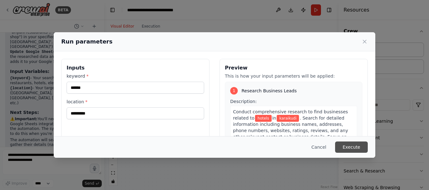
click at [348, 147] on button "Execute" at bounding box center [351, 147] width 33 height 11
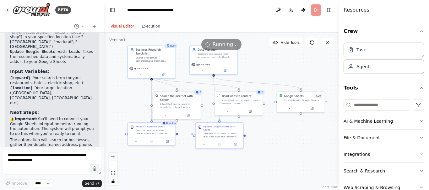
click at [294, 141] on div ".deletable-edge-delete-btn { width: 20px; height: 20px; border: 0px solid #ffff…" at bounding box center [221, 112] width 234 height 158
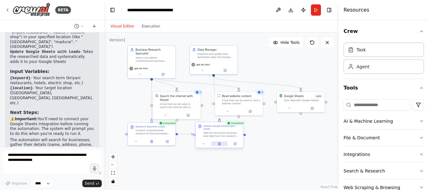
click at [218, 143] on icon at bounding box center [219, 144] width 3 height 3
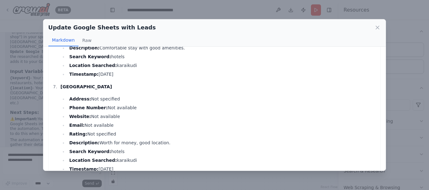
scroll to position [613, 0]
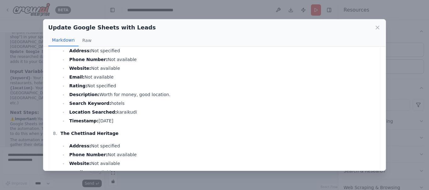
click at [398, 29] on div "Update Google Sheets with Leads Markdown Raw The lead generation data for hotel…" at bounding box center [214, 95] width 429 height 190
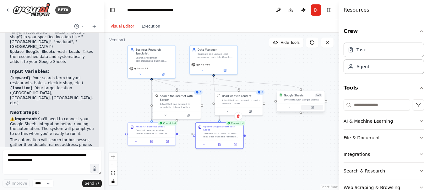
click at [314, 106] on button at bounding box center [312, 107] width 22 height 5
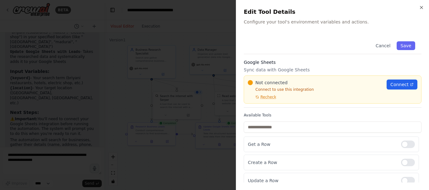
scroll to position [6, 0]
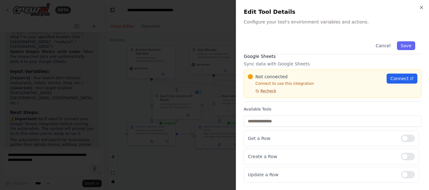
click at [265, 91] on span "Recheck" at bounding box center [268, 91] width 16 height 5
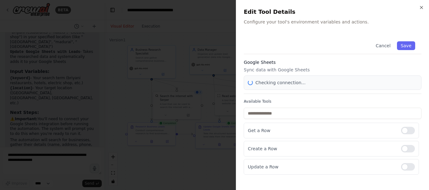
scroll to position [0, 0]
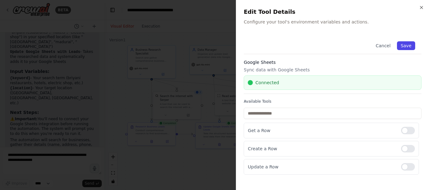
click at [407, 46] on button "Save" at bounding box center [406, 45] width 18 height 9
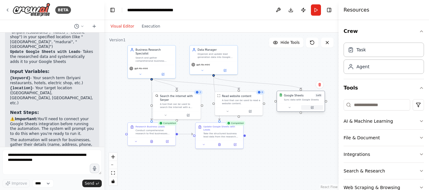
click at [313, 108] on button at bounding box center [312, 107] width 22 height 5
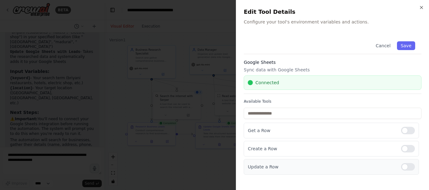
click at [410, 167] on div at bounding box center [408, 167] width 14 height 8
click at [410, 131] on div at bounding box center [408, 131] width 14 height 8
click at [409, 45] on button "Save" at bounding box center [406, 45] width 18 height 9
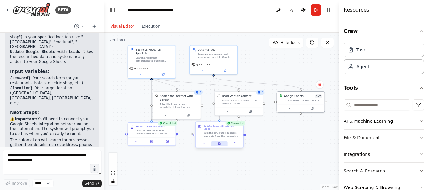
click at [218, 143] on icon at bounding box center [219, 144] width 3 height 3
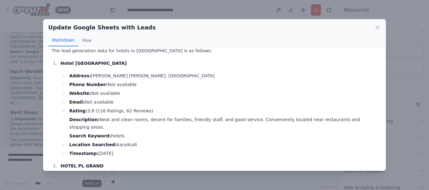
scroll to position [8, 0]
click at [377, 26] on icon at bounding box center [377, 27] width 6 height 6
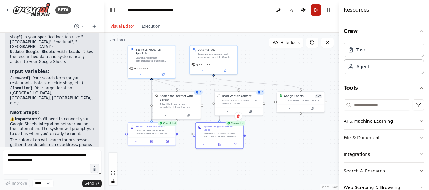
click at [316, 12] on button "Run" at bounding box center [316, 9] width 10 height 11
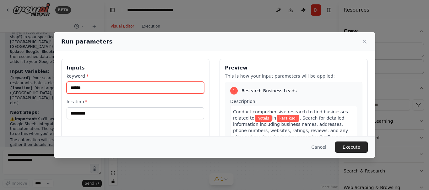
click at [94, 87] on input "******" at bounding box center [135, 88] width 137 height 12
type input "*"
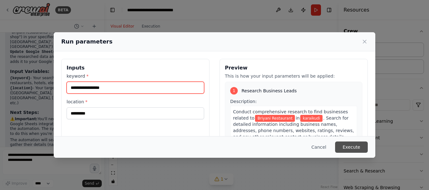
type input "**********"
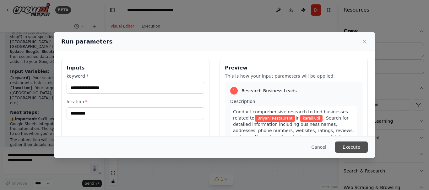
click at [352, 147] on button "Execute" at bounding box center [351, 147] width 33 height 11
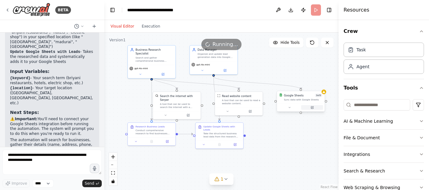
click at [311, 109] on icon at bounding box center [311, 107] width 3 height 3
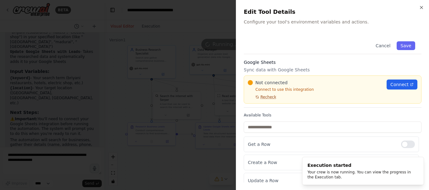
click at [263, 96] on span "Recheck" at bounding box center [268, 97] width 16 height 5
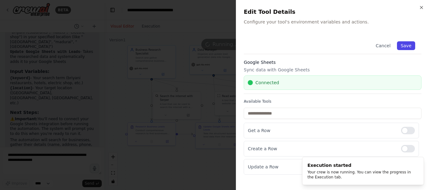
click at [408, 46] on button "Save" at bounding box center [406, 45] width 18 height 9
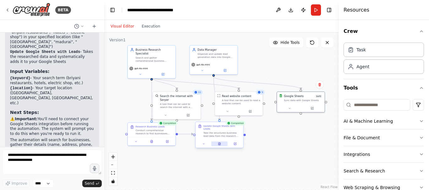
click at [220, 143] on icon at bounding box center [219, 144] width 2 height 3
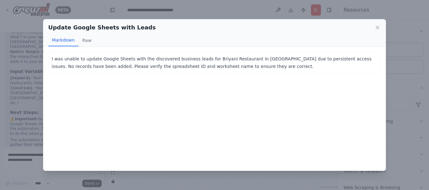
click at [239, 71] on div "I was unable to update Google Sheets with the discovered business leads for Bri…" at bounding box center [214, 63] width 332 height 22
click at [376, 28] on icon at bounding box center [377, 27] width 6 height 6
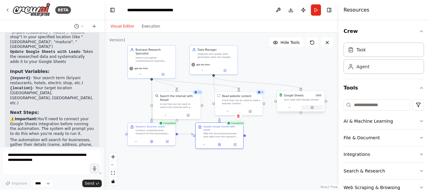
click at [313, 106] on button at bounding box center [312, 107] width 22 height 5
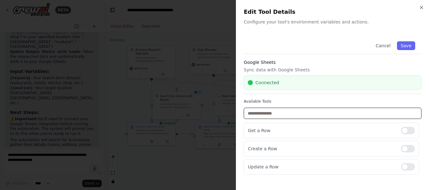
click at [296, 114] on input "text" at bounding box center [332, 113] width 178 height 11
click at [303, 135] on div "Get a Row" at bounding box center [330, 131] width 175 height 16
click at [312, 110] on input "text" at bounding box center [332, 113] width 178 height 11
click at [405, 45] on button "Save" at bounding box center [406, 45] width 18 height 9
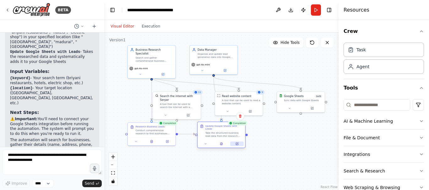
click at [236, 143] on icon at bounding box center [236, 144] width 3 height 3
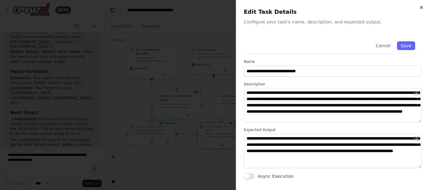
click at [420, 7] on icon "button" at bounding box center [421, 7] width 3 height 3
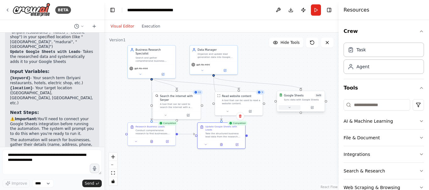
click at [290, 108] on icon at bounding box center [289, 107] width 3 height 3
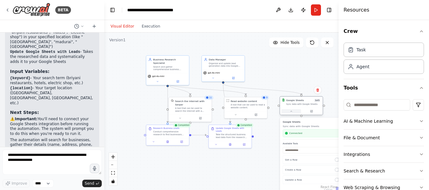
click at [292, 112] on icon at bounding box center [291, 111] width 3 height 3
click at [312, 110] on icon at bounding box center [312, 111] width 2 height 2
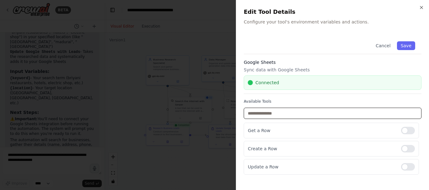
click at [280, 114] on input "text" at bounding box center [332, 113] width 178 height 11
click at [386, 46] on button "Cancel" at bounding box center [382, 45] width 22 height 9
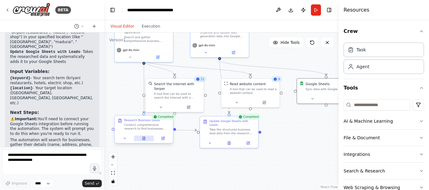
click at [147, 139] on button at bounding box center [144, 139] width 20 height 6
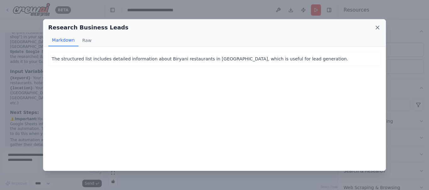
click at [377, 25] on icon at bounding box center [377, 27] width 6 height 6
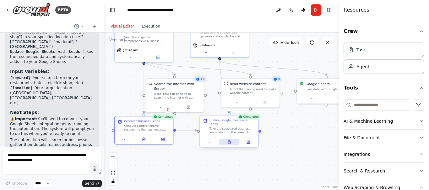
click at [230, 141] on icon at bounding box center [228, 142] width 3 height 3
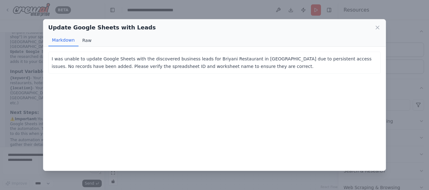
click at [86, 41] on button "Raw" at bounding box center [86, 41] width 17 height 12
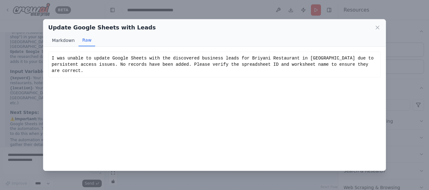
click at [65, 42] on button "Markdown" at bounding box center [63, 41] width 30 height 12
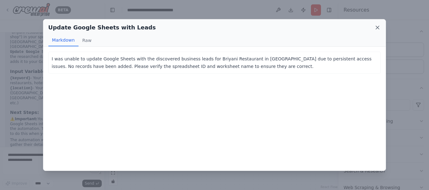
click at [375, 25] on icon at bounding box center [377, 27] width 6 height 6
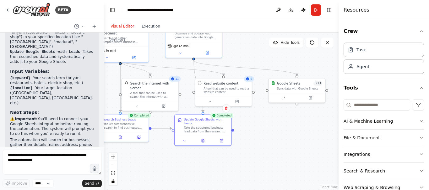
drag, startPoint x: 308, startPoint y: 134, endPoint x: 276, endPoint y: 131, distance: 32.1
click at [276, 131] on div ".deletable-edge-delete-btn { width: 20px; height: 20px; border: 0px solid #ffff…" at bounding box center [221, 112] width 234 height 158
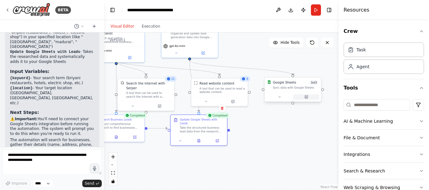
click at [306, 97] on icon at bounding box center [306, 97] width 2 height 2
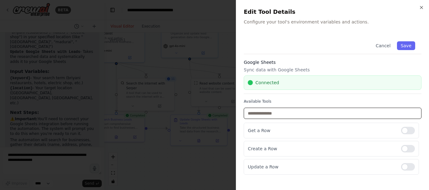
click at [275, 112] on input "text" at bounding box center [332, 113] width 178 height 11
click at [408, 45] on button "Save" at bounding box center [406, 45] width 18 height 9
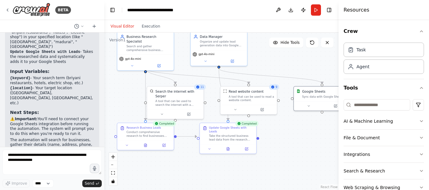
drag, startPoint x: 285, startPoint y: 151, endPoint x: 311, endPoint y: 159, distance: 27.6
click at [311, 159] on div ".deletable-edge-delete-btn { width: 20px; height: 20px; border: 0px solid #ffff…" at bounding box center [221, 112] width 234 height 158
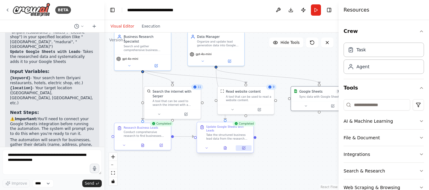
click at [243, 147] on icon at bounding box center [244, 148] width 2 height 2
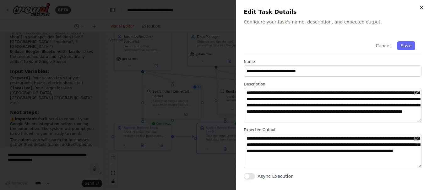
click at [422, 6] on icon "button" at bounding box center [420, 7] width 5 height 5
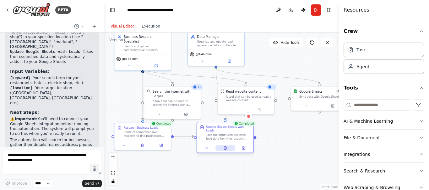
click at [228, 146] on button at bounding box center [224, 149] width 19 height 6
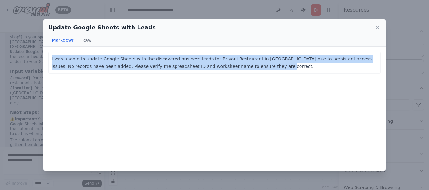
drag, startPoint x: 225, startPoint y: 65, endPoint x: 49, endPoint y: 61, distance: 176.0
click at [49, 61] on div "I was unable to update Google Sheets with the discovered business leads for Bri…" at bounding box center [214, 63] width 332 height 22
copy p "I was unable to update Google Sheets with the discovered business leads for Bri…"
click at [24, 169] on div "Update Google Sheets with Leads Markdown Raw I was unable to update Google Shee…" at bounding box center [214, 95] width 429 height 190
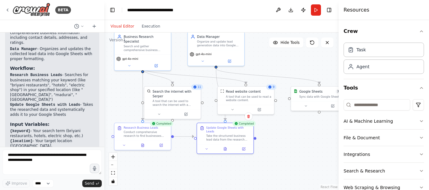
scroll to position [592, 0]
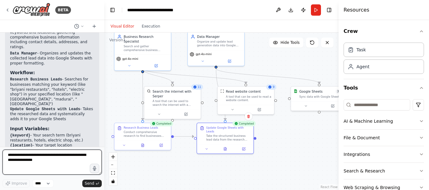
click at [43, 159] on textarea at bounding box center [52, 162] width 99 height 25
paste textarea "**********"
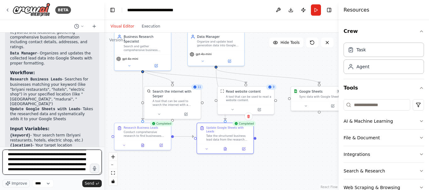
scroll to position [13, 0]
type textarea "**********"
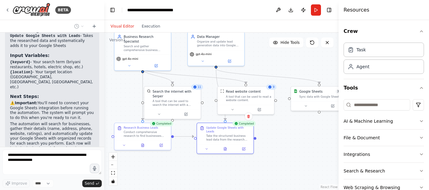
scroll to position [711, 0]
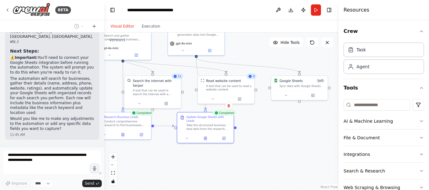
drag, startPoint x: 290, startPoint y: 147, endPoint x: 270, endPoint y: 136, distance: 22.6
click at [271, 136] on div ".deletable-edge-delete-btn { width: 20px; height: 20px; border: 0px solid #ffff…" at bounding box center [221, 112] width 234 height 158
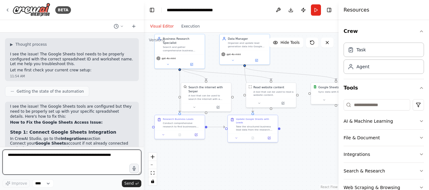
scroll to position [661, 0]
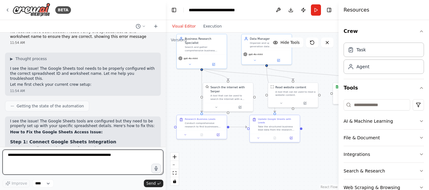
drag, startPoint x: 103, startPoint y: 79, endPoint x: 166, endPoint y: 101, distance: 66.4
click at [166, 101] on div "BETA Hello! I'm the CrewAI assistant. What kind of automation do you want to bu…" at bounding box center [214, 95] width 429 height 190
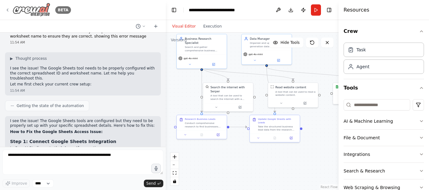
click at [8, 7] on div "BETA" at bounding box center [38, 10] width 66 height 14
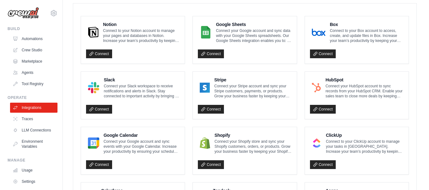
scroll to position [172, 0]
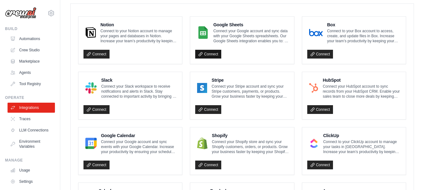
click at [202, 54] on icon at bounding box center [200, 54] width 4 height 4
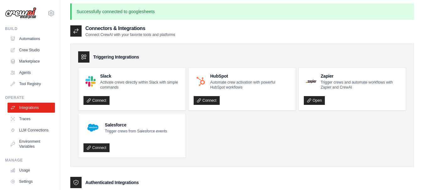
scroll to position [3, 0]
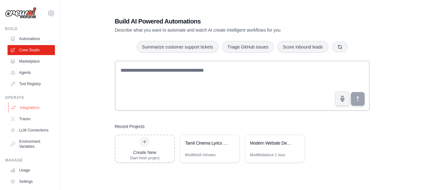
click at [28, 110] on link "Integrations" at bounding box center [31, 108] width 47 height 10
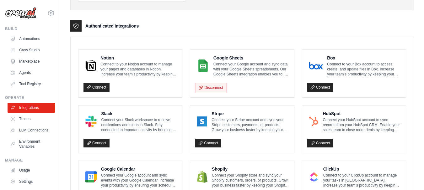
scroll to position [160, 0]
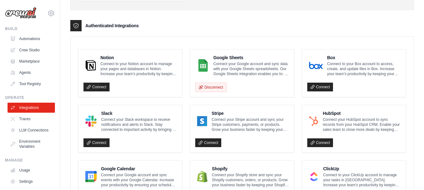
click at [204, 60] on img at bounding box center [203, 65] width 12 height 13
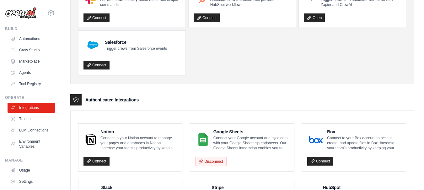
scroll to position [85, 0]
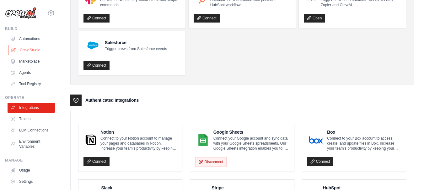
click at [24, 48] on link "Crew Studio" at bounding box center [31, 50] width 47 height 10
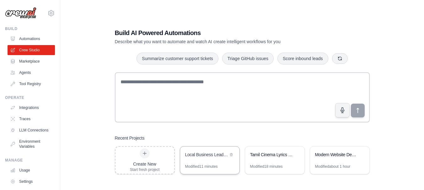
click at [221, 164] on div "Modified 11 minutes" at bounding box center [209, 169] width 59 height 10
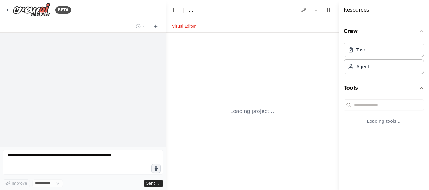
select select "****"
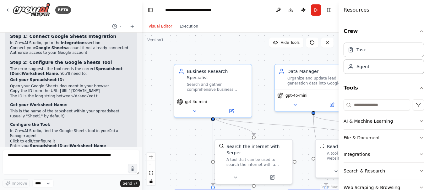
scroll to position [821, 0]
drag, startPoint x: 164, startPoint y: 74, endPoint x: 142, endPoint y: 77, distance: 22.6
click at [142, 77] on div "BETA Hello! I'm the CrewAI assistant. What kind of automation do you want to bu…" at bounding box center [214, 95] width 429 height 190
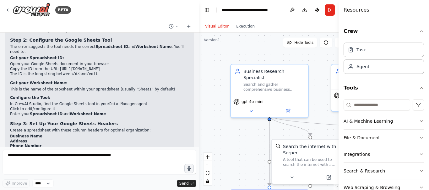
scroll to position [720, 0]
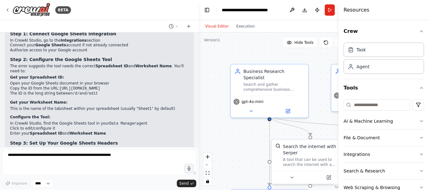
drag, startPoint x: 141, startPoint y: 64, endPoint x: 199, endPoint y: 70, distance: 58.3
click at [199, 70] on div "BETA Hello! I'm the CrewAI assistant. What kind of automation do you want to bu…" at bounding box center [214, 95] width 429 height 190
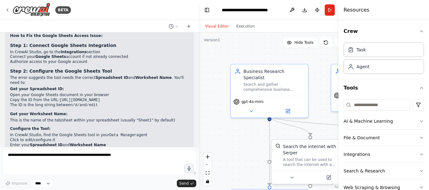
scroll to position [708, 0]
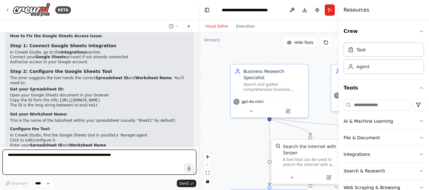
click at [87, 158] on textarea at bounding box center [100, 162] width 194 height 25
paste textarea "**********"
type textarea "**********"
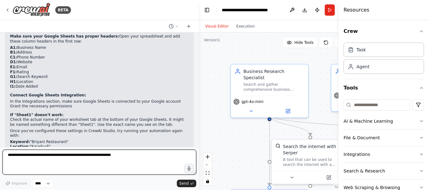
scroll to position [1058, 0]
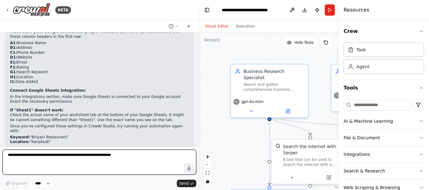
click at [83, 161] on textarea at bounding box center [100, 162] width 194 height 25
type textarea "***"
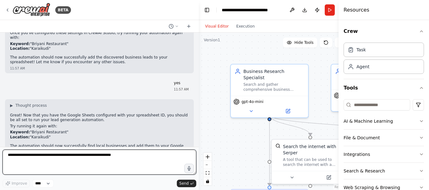
scroll to position [1158, 0]
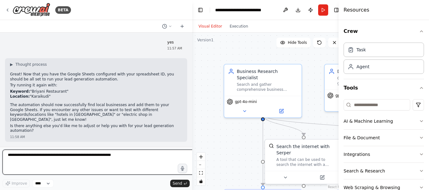
drag, startPoint x: 197, startPoint y: 86, endPoint x: 162, endPoint y: 82, distance: 35.0
click at [189, 82] on div at bounding box center [190, 95] width 3 height 190
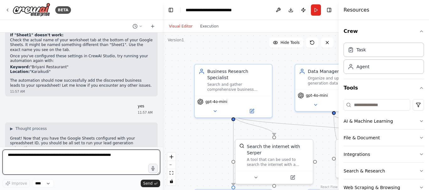
scroll to position [1217, 0]
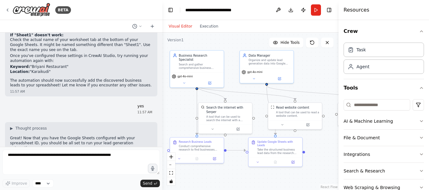
drag, startPoint x: 209, startPoint y: 140, endPoint x: 178, endPoint y: 108, distance: 44.1
click at [178, 108] on div ".deletable-edge-delete-btn { width: 20px; height: 20px; border: 0px solid #ffff…" at bounding box center [250, 112] width 176 height 158
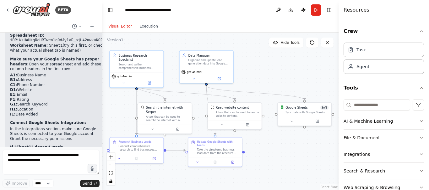
scroll to position [1452, 0]
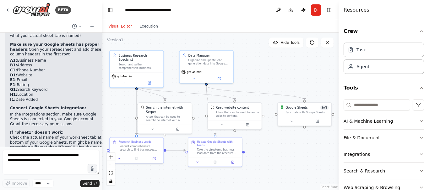
drag, startPoint x: 162, startPoint y: 77, endPoint x: 102, endPoint y: 77, distance: 59.9
click at [102, 77] on div "BETA Hello! I'm the CrewAI assistant. What kind of automation do you want to bu…" at bounding box center [214, 95] width 429 height 190
click at [316, 8] on button "Run" at bounding box center [316, 9] width 10 height 11
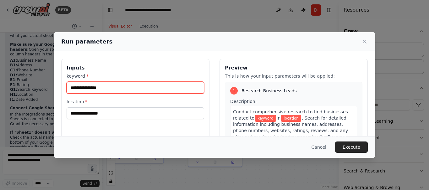
click at [181, 92] on input "keyword *" at bounding box center [135, 88] width 137 height 12
type input "**********"
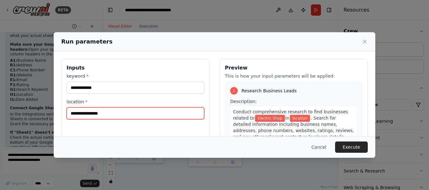
click at [158, 116] on input "location *" at bounding box center [135, 114] width 137 height 12
type input "*******"
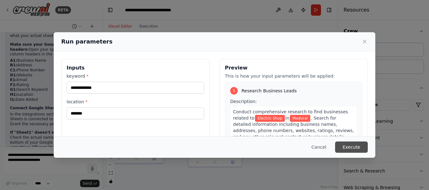
click at [357, 147] on button "Execute" at bounding box center [351, 147] width 33 height 11
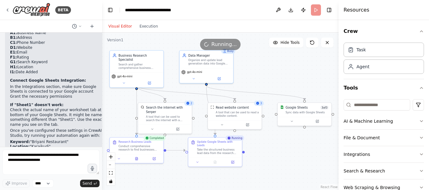
scroll to position [1492, 0]
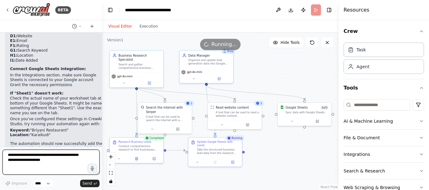
click at [49, 167] on textarea at bounding box center [51, 162] width 97 height 25
type textarea "***"
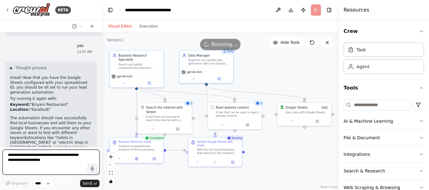
scroll to position [1626, 0]
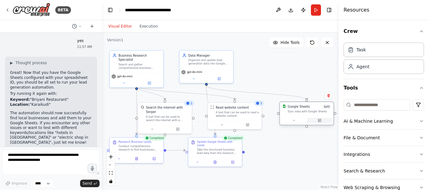
click at [317, 122] on icon at bounding box center [318, 120] width 3 height 3
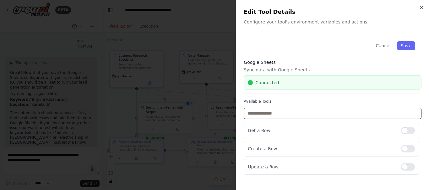
click at [360, 114] on input "text" at bounding box center [332, 113] width 178 height 11
type input "*"
click at [407, 48] on button "Save" at bounding box center [406, 45] width 18 height 9
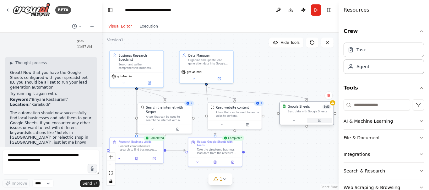
click at [321, 123] on button at bounding box center [319, 120] width 24 height 5
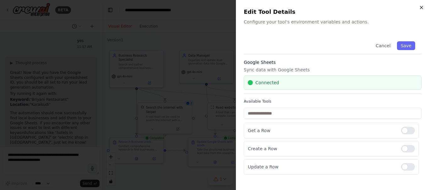
click at [419, 9] on icon "button" at bounding box center [420, 7] width 5 height 5
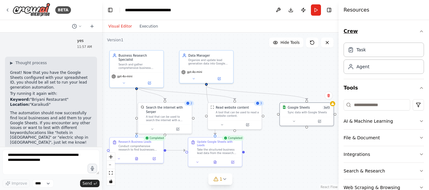
click at [414, 28] on button "Crew" at bounding box center [383, 32] width 80 height 18
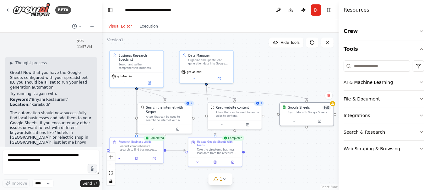
click at [421, 49] on icon "button" at bounding box center [421, 49] width 3 height 1
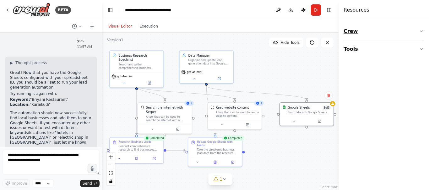
click at [420, 33] on icon "button" at bounding box center [420, 31] width 5 height 5
click at [327, 10] on button "Toggle Right Sidebar" at bounding box center [328, 10] width 9 height 9
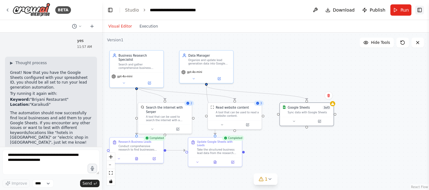
click at [419, 9] on button "Toggle Right Sidebar" at bounding box center [419, 10] width 9 height 9
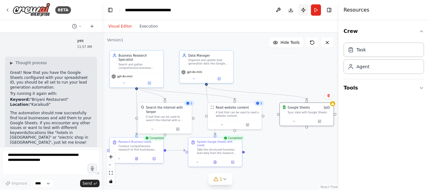
click at [304, 11] on button "Publish" at bounding box center [303, 9] width 10 height 11
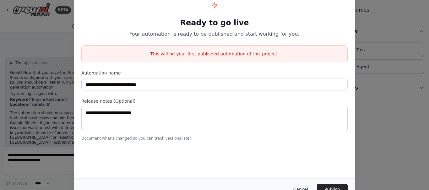
click at [305, 188] on button "Cancel" at bounding box center [300, 189] width 25 height 11
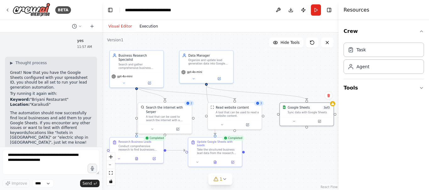
click at [148, 26] on button "Execution" at bounding box center [149, 27] width 26 height 8
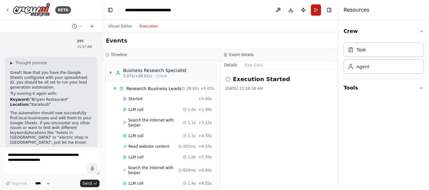
click at [314, 11] on button "Run" at bounding box center [316, 9] width 10 height 11
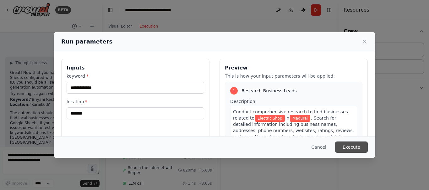
click at [359, 142] on button "Execute" at bounding box center [351, 147] width 33 height 11
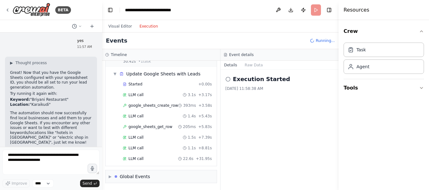
scroll to position [264, 0]
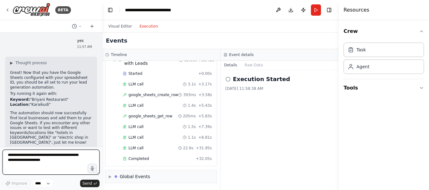
click at [66, 160] on textarea at bounding box center [51, 162] width 97 height 25
type textarea "**********"
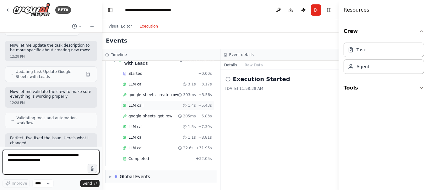
scroll to position [2090, 0]
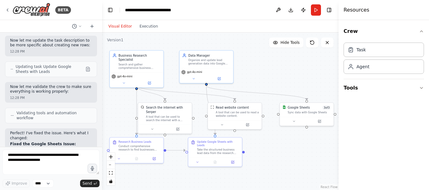
click at [117, 26] on button "Visual Editor" at bounding box center [119, 27] width 31 height 8
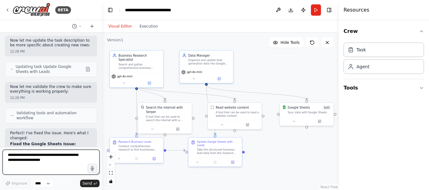
click at [46, 167] on textarea at bounding box center [51, 162] width 97 height 25
type textarea "**********"
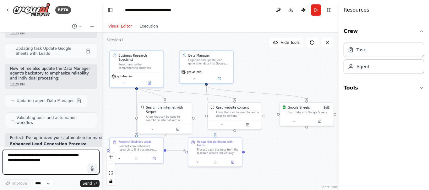
scroll to position [2480, 0]
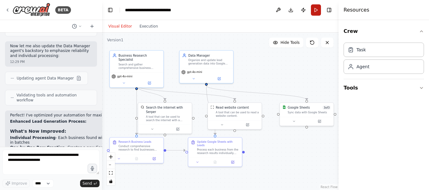
click at [316, 10] on button "Run" at bounding box center [316, 9] width 10 height 11
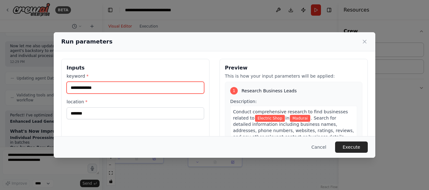
drag, startPoint x: 112, startPoint y: 88, endPoint x: 46, endPoint y: 83, distance: 66.1
click at [46, 83] on div "**********" at bounding box center [214, 95] width 429 height 190
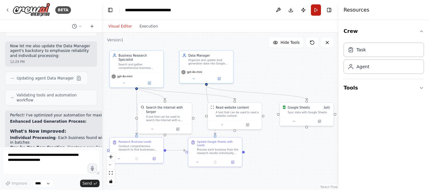
click at [316, 9] on button "Run" at bounding box center [316, 9] width 10 height 11
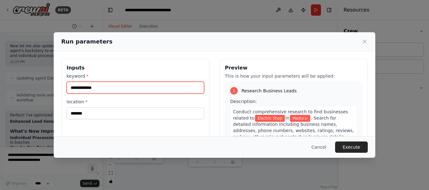
click at [113, 90] on input "**********" at bounding box center [135, 88] width 137 height 12
type input "*"
type input "**********"
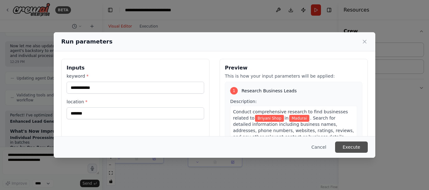
click at [344, 149] on button "Execute" at bounding box center [351, 147] width 33 height 11
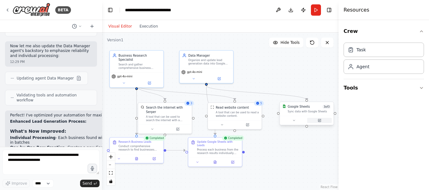
click at [321, 119] on button at bounding box center [319, 120] width 24 height 5
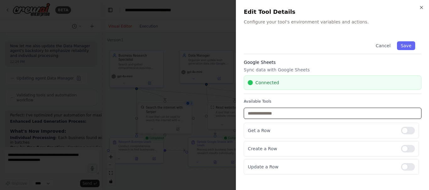
click at [296, 113] on input "text" at bounding box center [332, 113] width 178 height 11
paste input "**********"
type input "*"
click at [406, 46] on button "Save" at bounding box center [406, 45] width 18 height 9
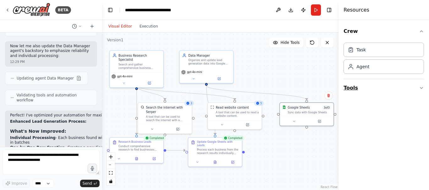
click at [418, 90] on icon "button" at bounding box center [420, 88] width 5 height 5
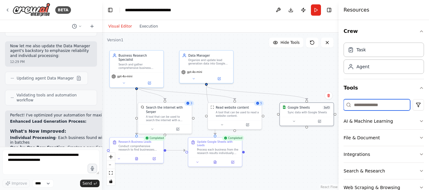
click at [374, 106] on input at bounding box center [376, 104] width 67 height 11
click at [418, 152] on icon "button" at bounding box center [420, 154] width 5 height 5
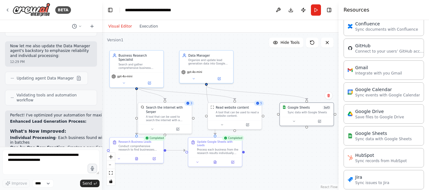
scroll to position [215, 0]
click at [383, 136] on p "Sync data with Google Sheets" at bounding box center [383, 138] width 56 height 5
click at [321, 120] on button at bounding box center [319, 120] width 24 height 5
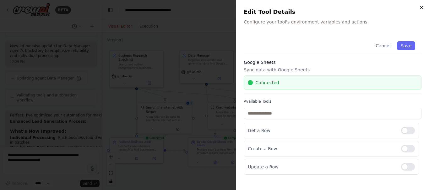
click at [420, 9] on icon "button" at bounding box center [420, 7] width 5 height 5
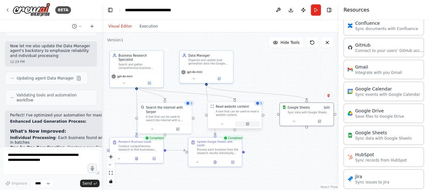
click at [251, 123] on button at bounding box center [247, 124] width 24 height 5
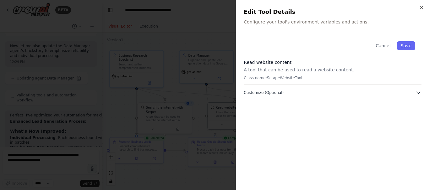
click at [418, 92] on icon "button" at bounding box center [418, 93] width 6 height 6
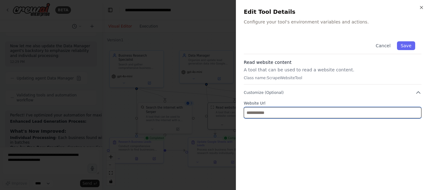
click at [374, 109] on input "text" at bounding box center [332, 112] width 178 height 11
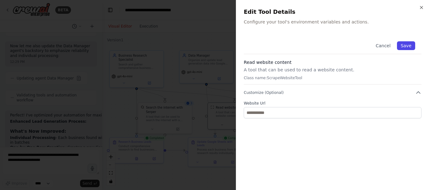
click at [403, 47] on button "Save" at bounding box center [406, 45] width 18 height 9
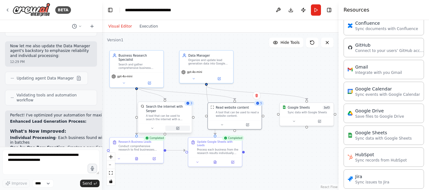
click at [178, 127] on icon at bounding box center [178, 128] width 2 height 2
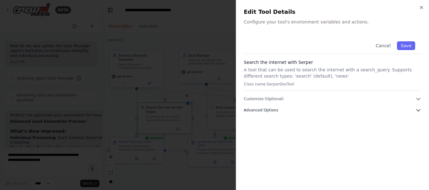
click at [345, 111] on button "Advanced Options" at bounding box center [332, 110] width 178 height 6
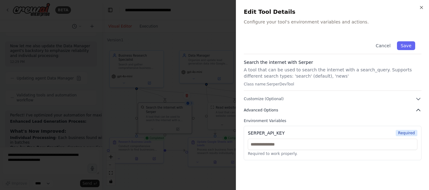
click at [418, 110] on icon "button" at bounding box center [418, 110] width 6 height 6
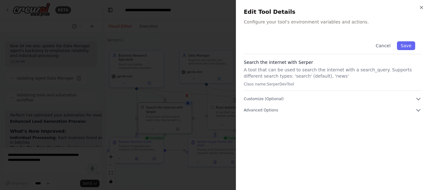
click at [421, 5] on div "Close Edit Tool Details Configure your tool's environment variables and actions…" at bounding box center [332, 95] width 193 height 190
click at [420, 8] on icon "button" at bounding box center [420, 7] width 5 height 5
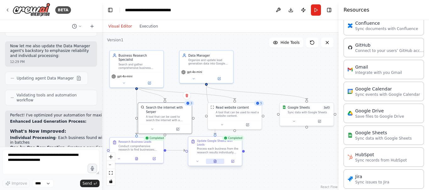
click at [217, 159] on button at bounding box center [214, 161] width 19 height 5
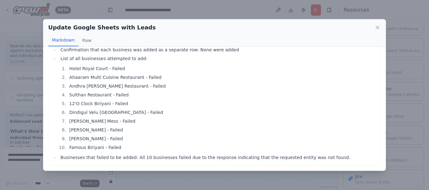
scroll to position [0, 0]
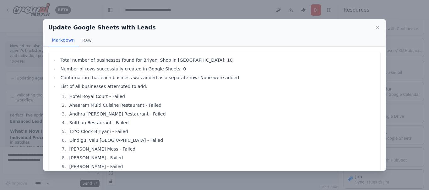
click at [398, 42] on div "Update Google Sheets with Leads Markdown Raw Total number of businesses found f…" at bounding box center [214, 95] width 429 height 190
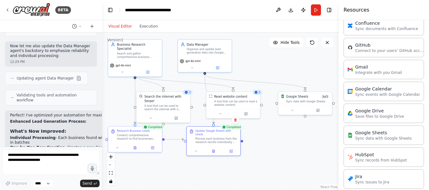
drag, startPoint x: 283, startPoint y: 154, endPoint x: 281, endPoint y: 143, distance: 11.3
click at [281, 143] on div ".deletable-edge-delete-btn { width: 20px; height: 20px; border: 0px solid #ffff…" at bounding box center [220, 112] width 236 height 158
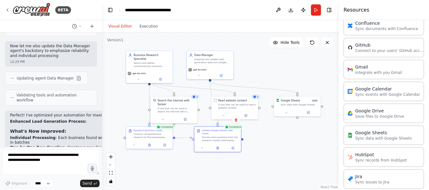
scroll to position [2480, 0]
